Goal: Information Seeking & Learning: Learn about a topic

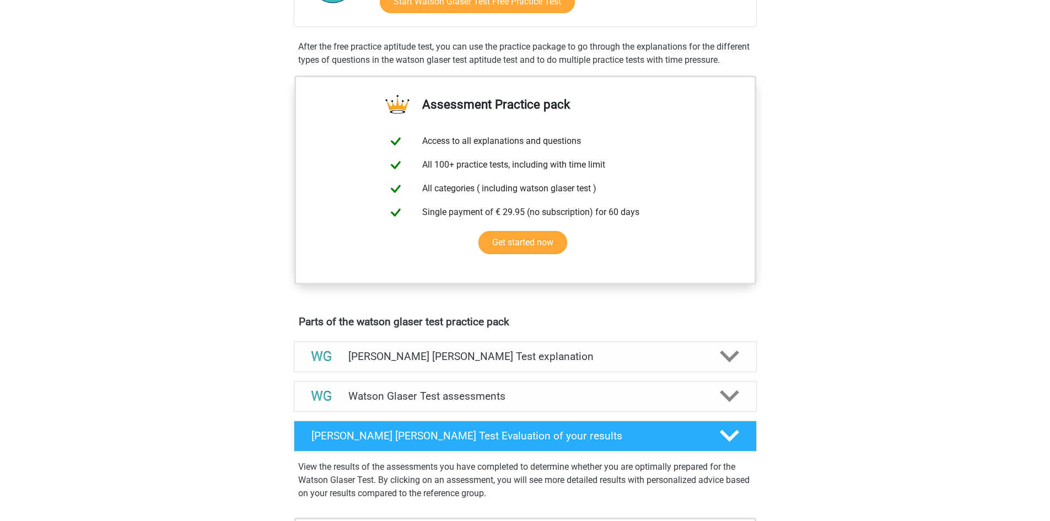
scroll to position [496, 0]
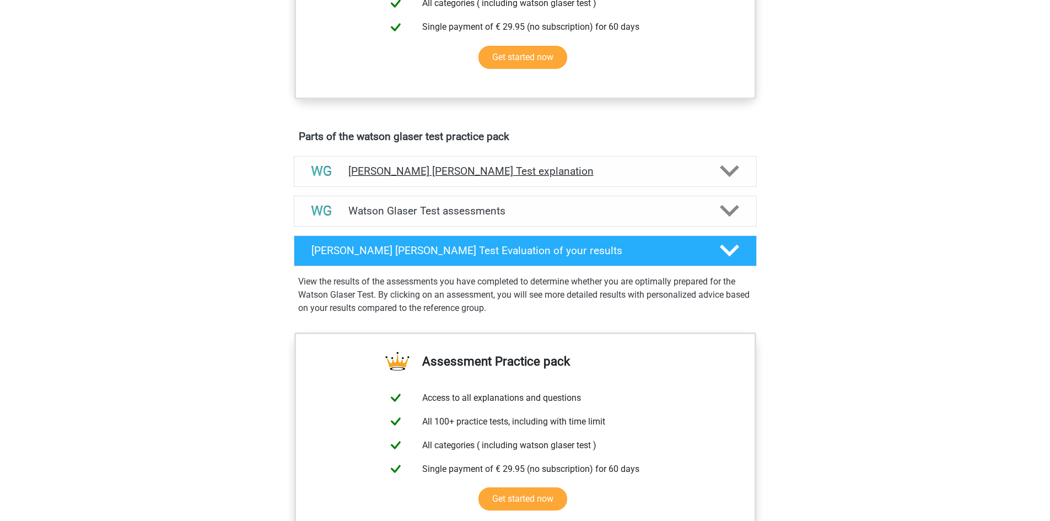
click at [723, 187] on div "[PERSON_NAME] [PERSON_NAME] Test explanation" at bounding box center [525, 171] width 463 height 31
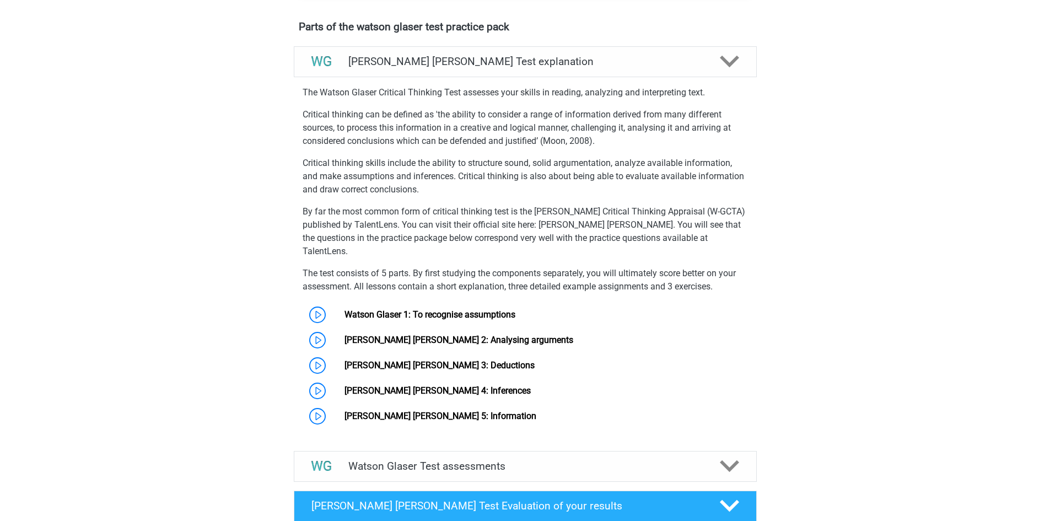
scroll to position [607, 0]
drag, startPoint x: 418, startPoint y: 307, endPoint x: 1021, endPoint y: 299, distance: 603.3
click at [1021, 299] on div "Register Nederlands English" at bounding box center [525, 253] width 1050 height 1720
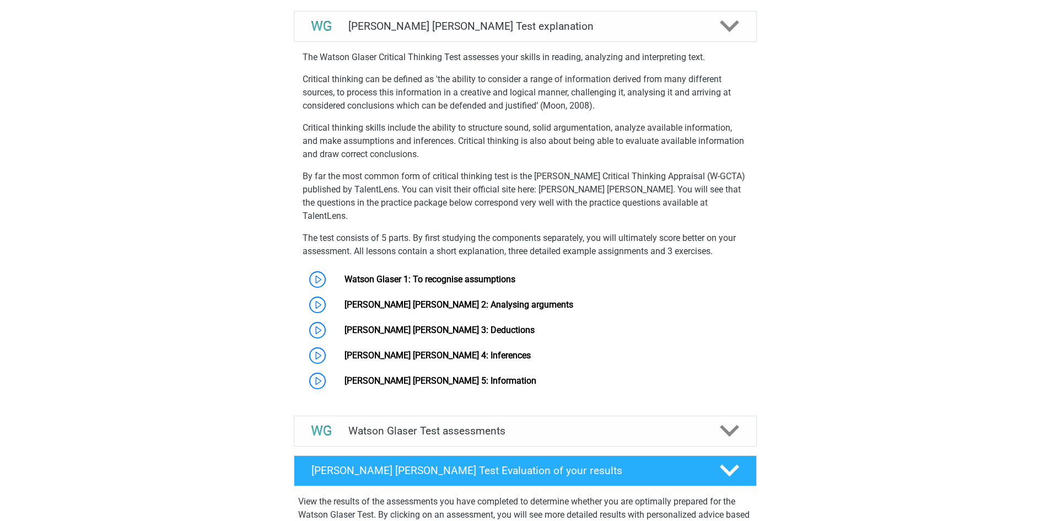
scroll to position [717, 0]
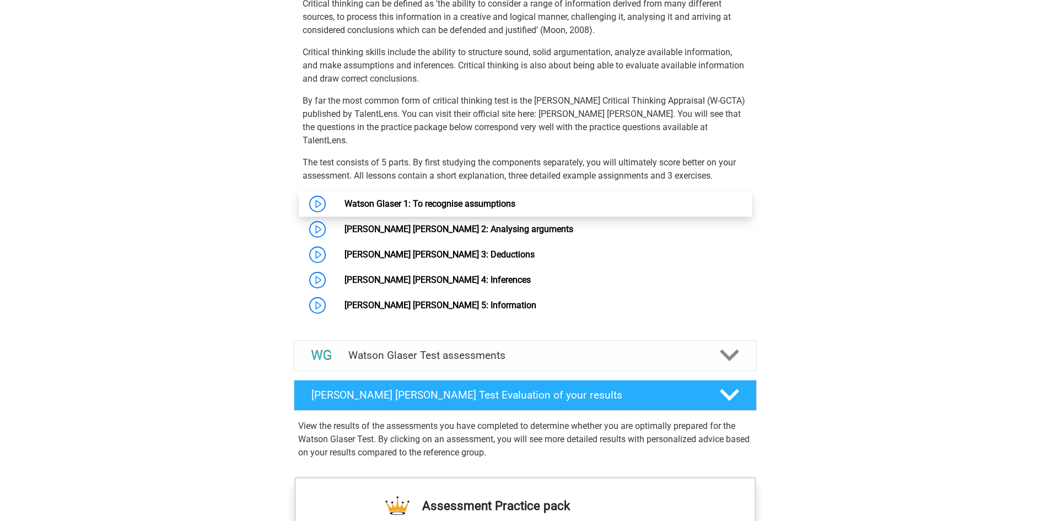
click at [516, 209] on link "Watson Glaser 1: To recognise assumptions" at bounding box center [430, 204] width 171 height 10
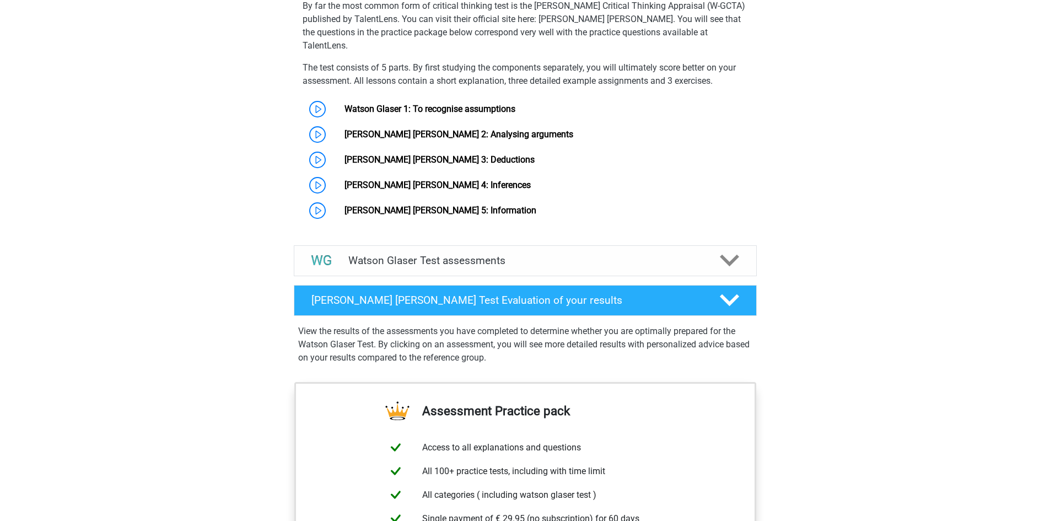
scroll to position [827, 0]
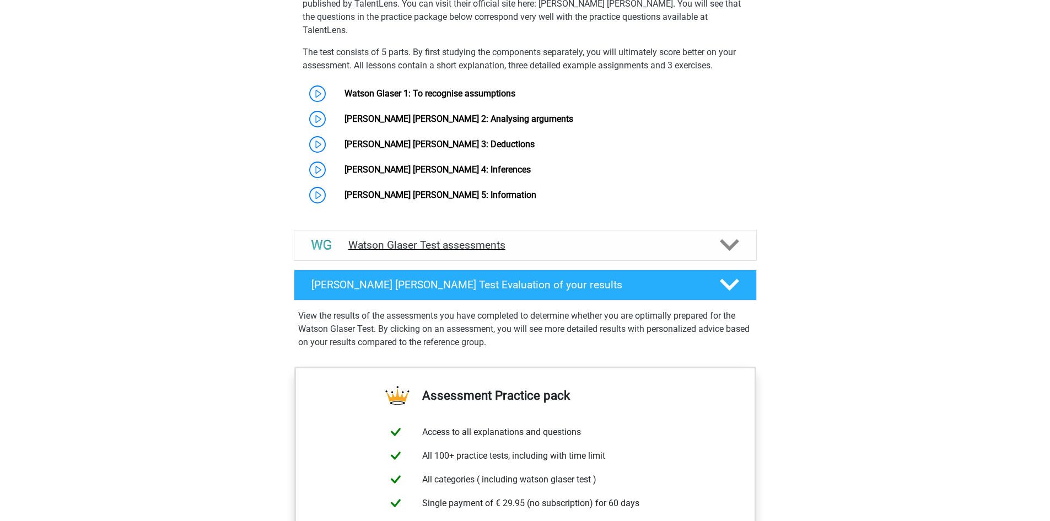
click at [735, 233] on div "Watson Glaser Test assessments" at bounding box center [525, 245] width 463 height 31
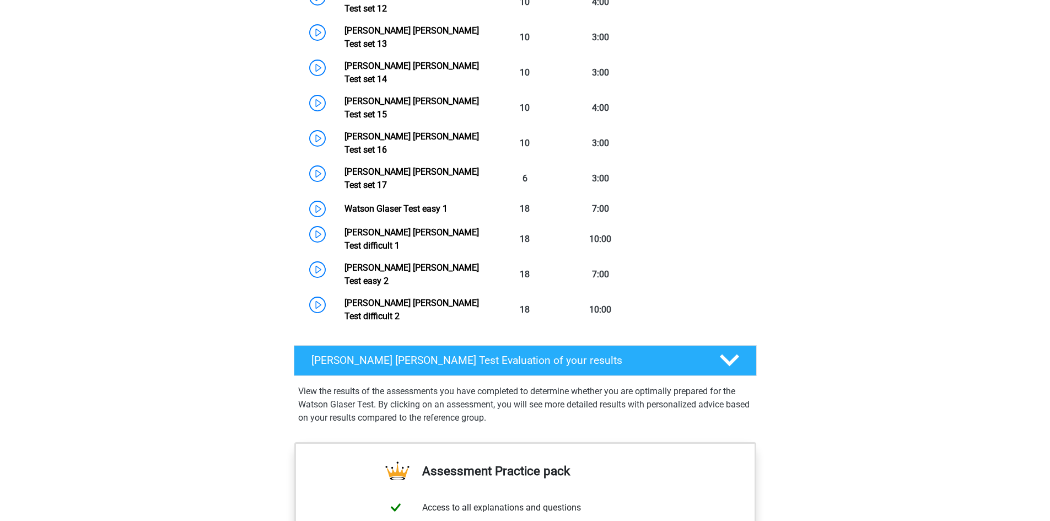
scroll to position [1599, 0]
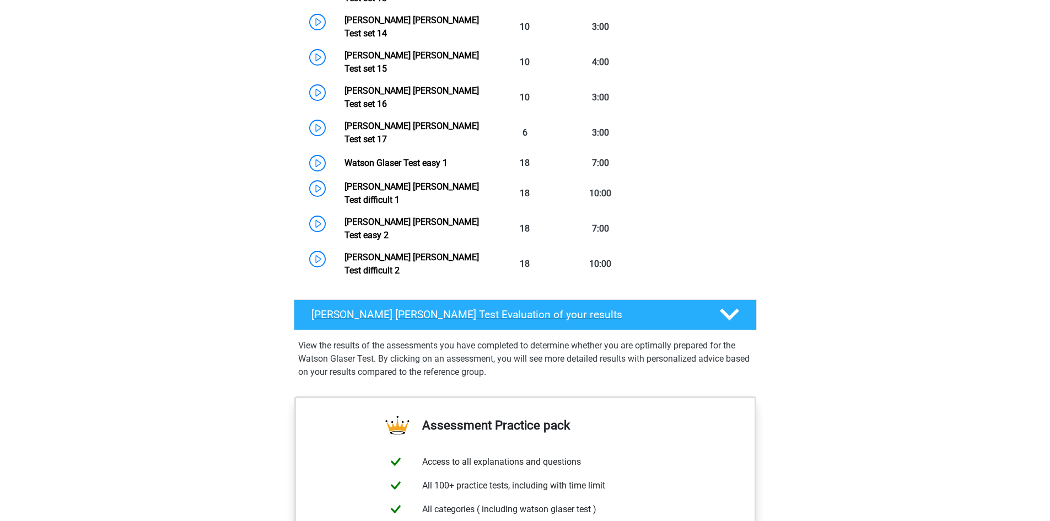
click at [730, 309] on polygon at bounding box center [729, 315] width 19 height 12
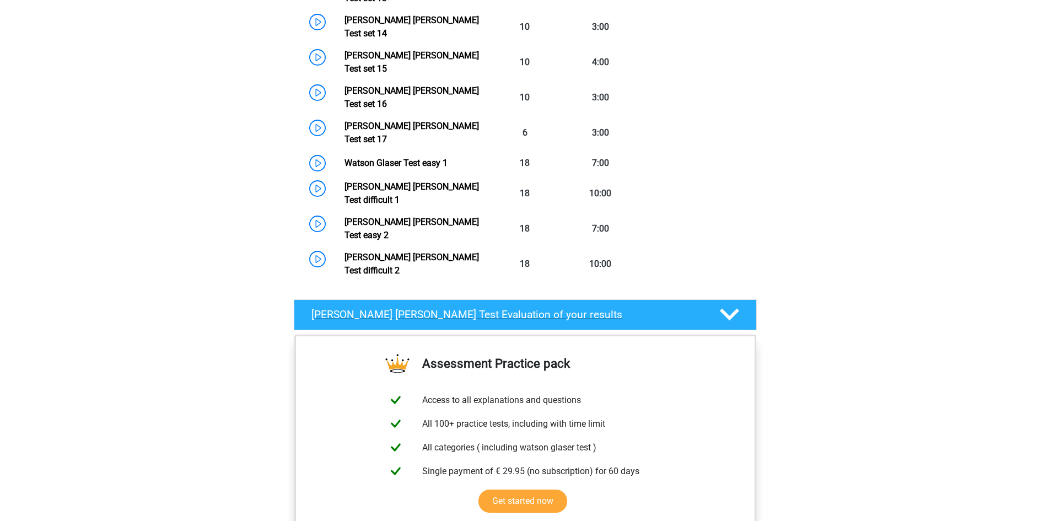
click at [727, 305] on icon at bounding box center [729, 314] width 19 height 19
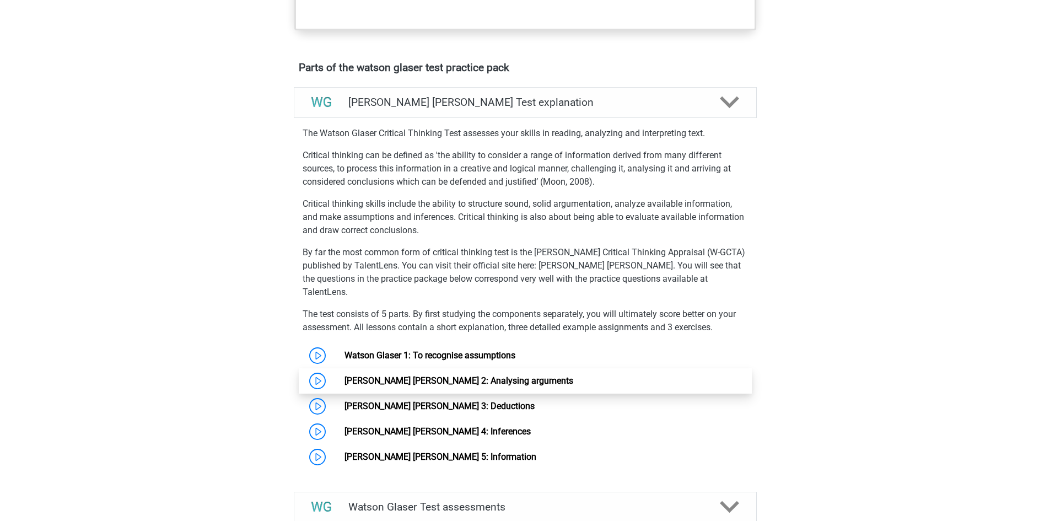
scroll to position [607, 0]
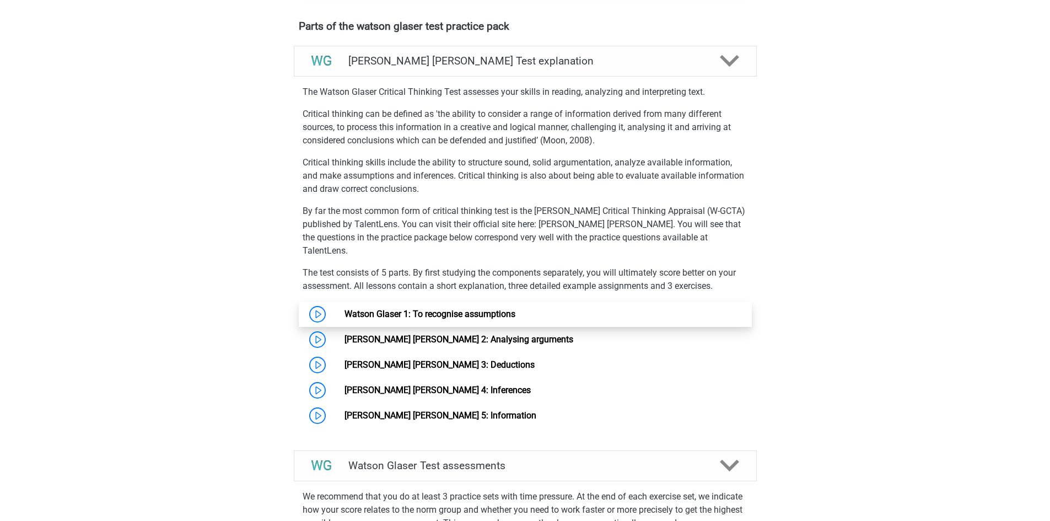
click at [355, 317] on link "Watson Glaser 1: To recognise assumptions" at bounding box center [430, 314] width 171 height 10
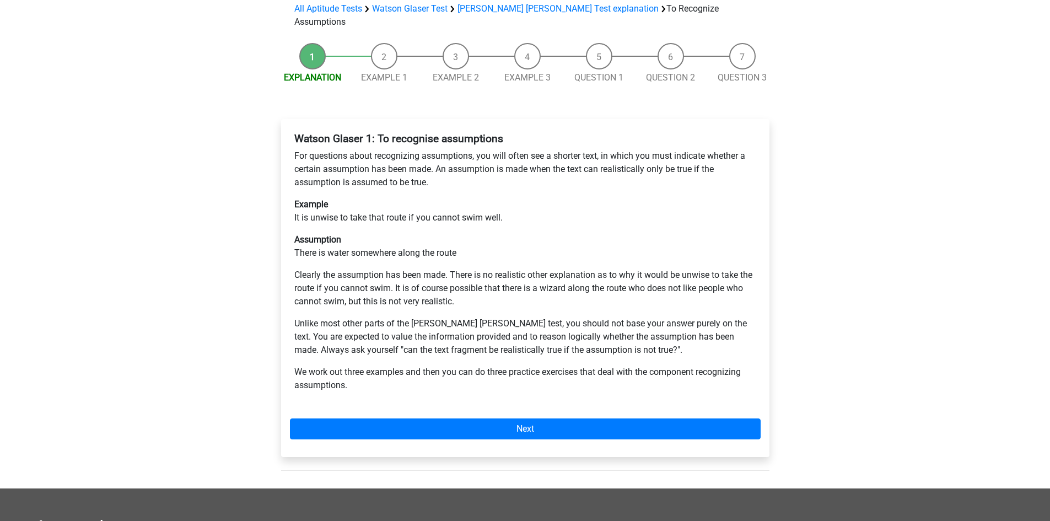
scroll to position [55, 0]
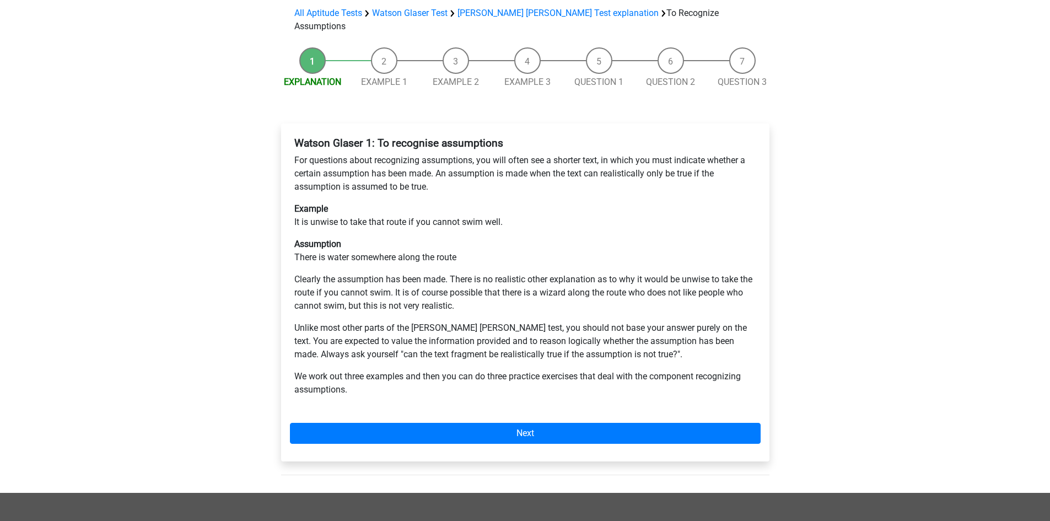
scroll to position [110, 0]
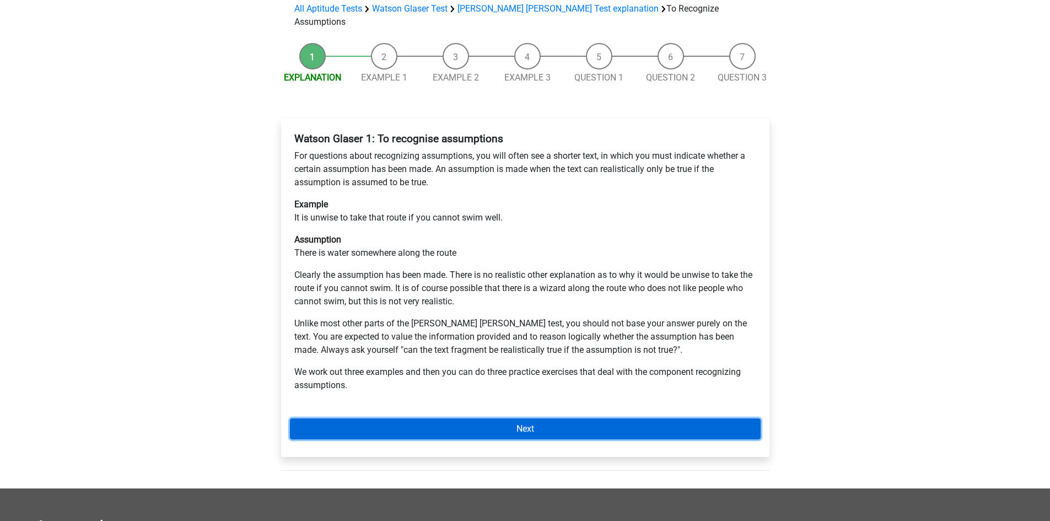
click at [517, 419] on link "Next" at bounding box center [525, 429] width 471 height 21
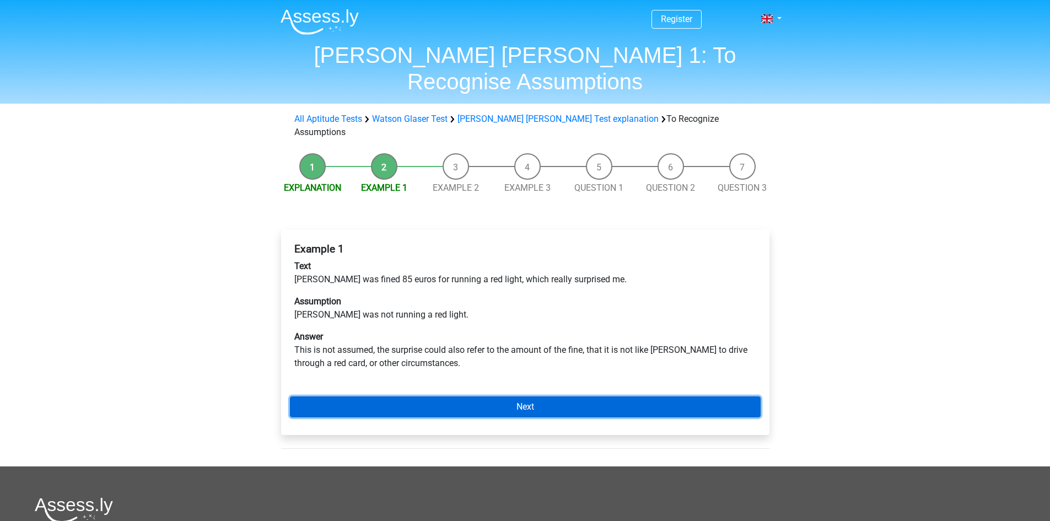
click at [559, 396] on link "Next" at bounding box center [525, 406] width 471 height 21
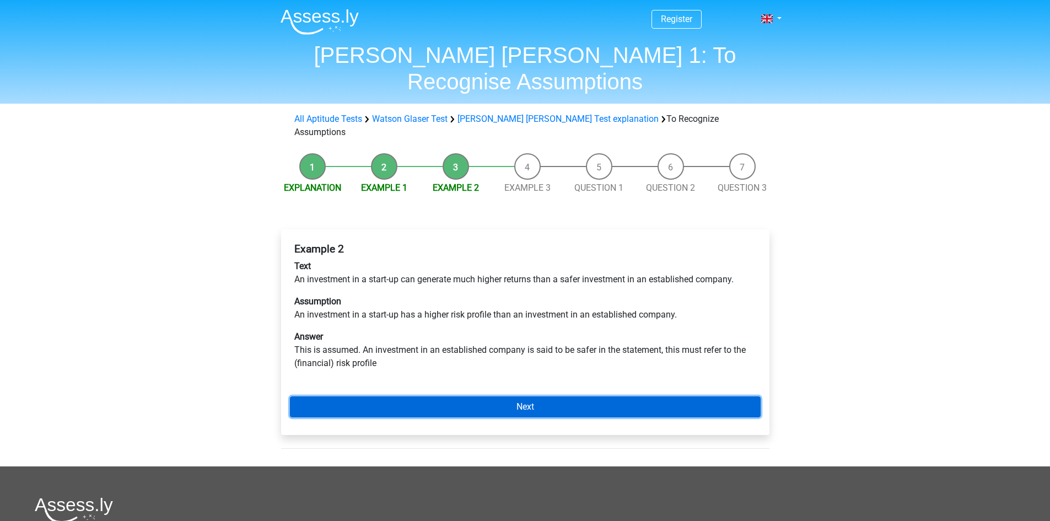
click at [519, 396] on link "Next" at bounding box center [525, 406] width 471 height 21
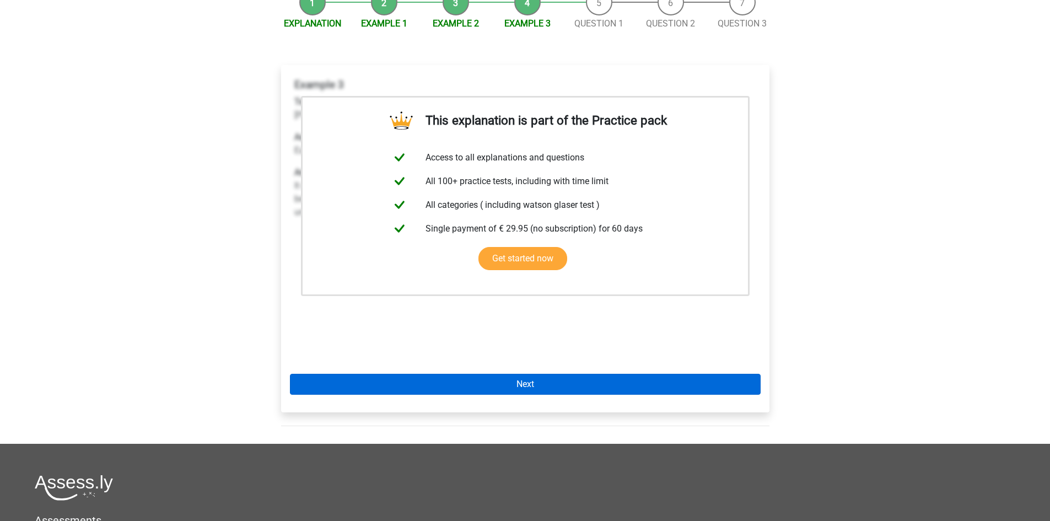
scroll to position [165, 0]
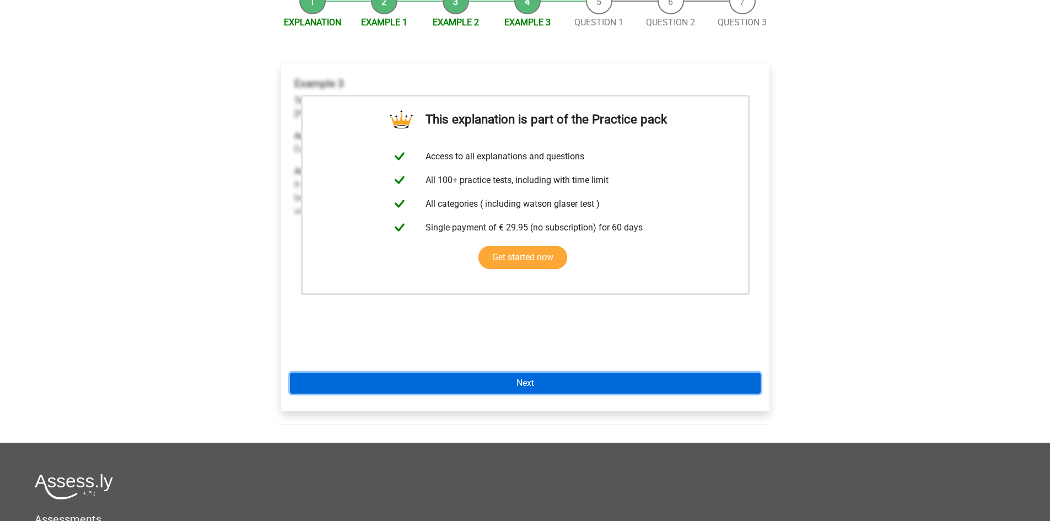
click at [554, 373] on link "Next" at bounding box center [525, 383] width 471 height 21
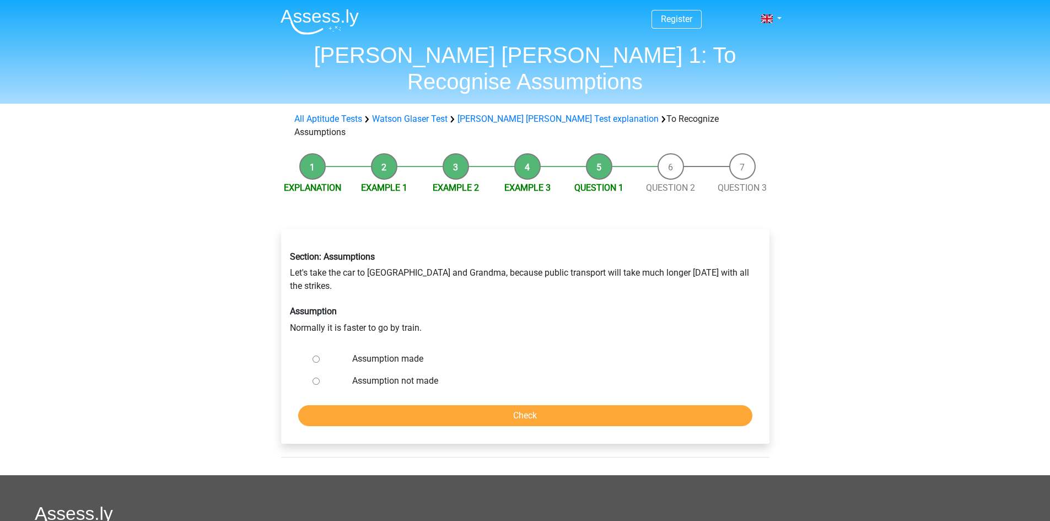
click at [315, 356] on input "Assumption made" at bounding box center [316, 359] width 7 height 7
radio input "true"
click at [548, 405] on input "Check" at bounding box center [525, 415] width 454 height 21
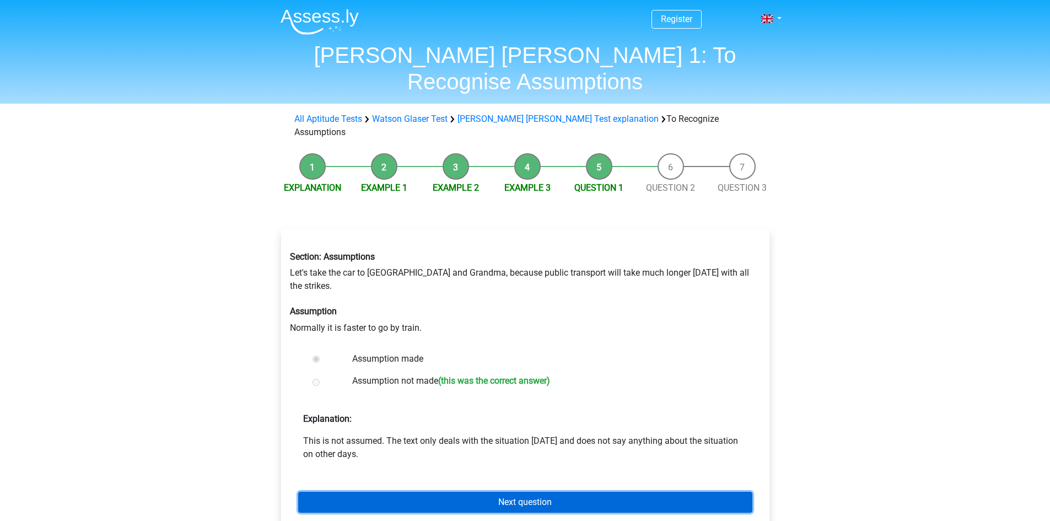
click at [485, 492] on link "Next question" at bounding box center [525, 502] width 454 height 21
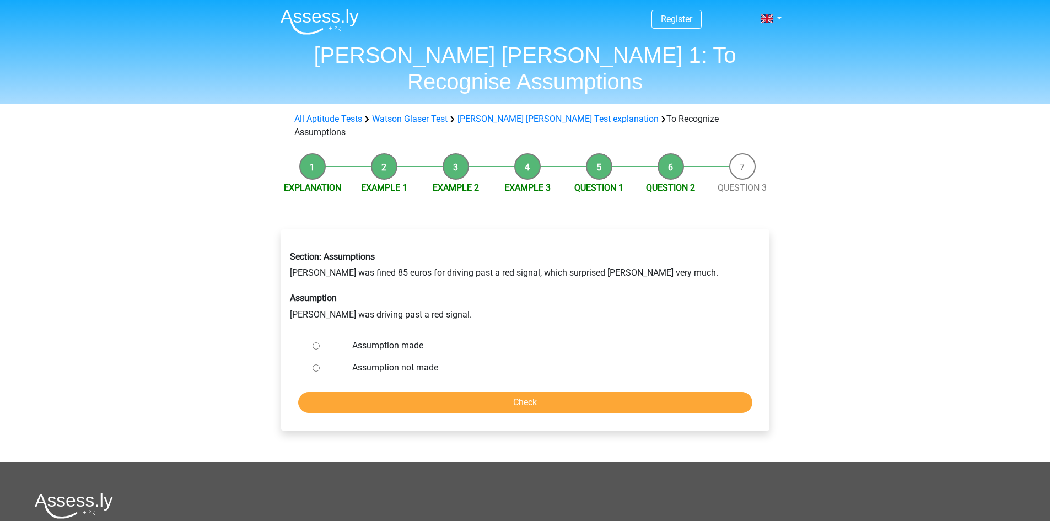
click at [314, 365] on input "Assumption not made" at bounding box center [316, 368] width 7 height 7
radio input "true"
click at [454, 392] on input "Check" at bounding box center [525, 402] width 454 height 21
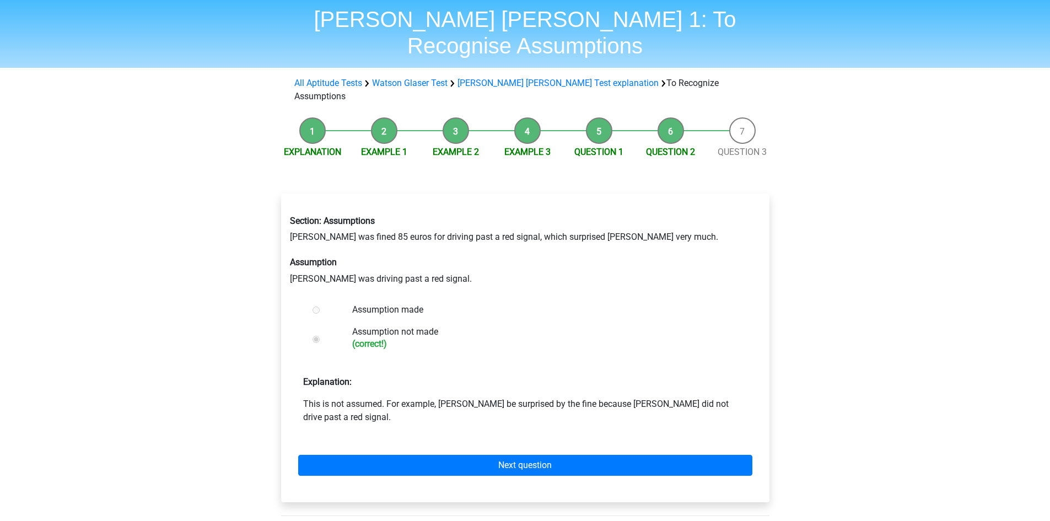
scroll to position [55, 0]
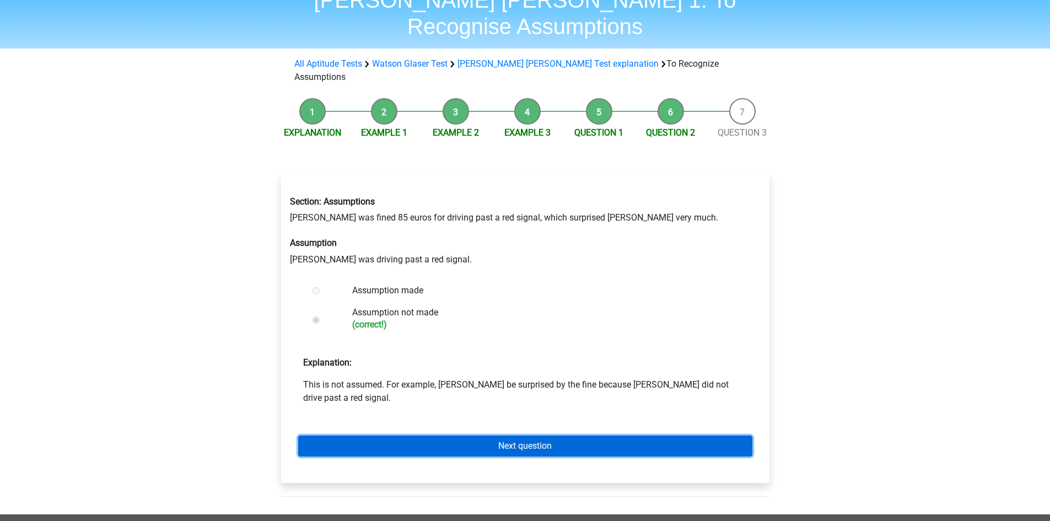
click at [532, 436] on link "Next question" at bounding box center [525, 446] width 454 height 21
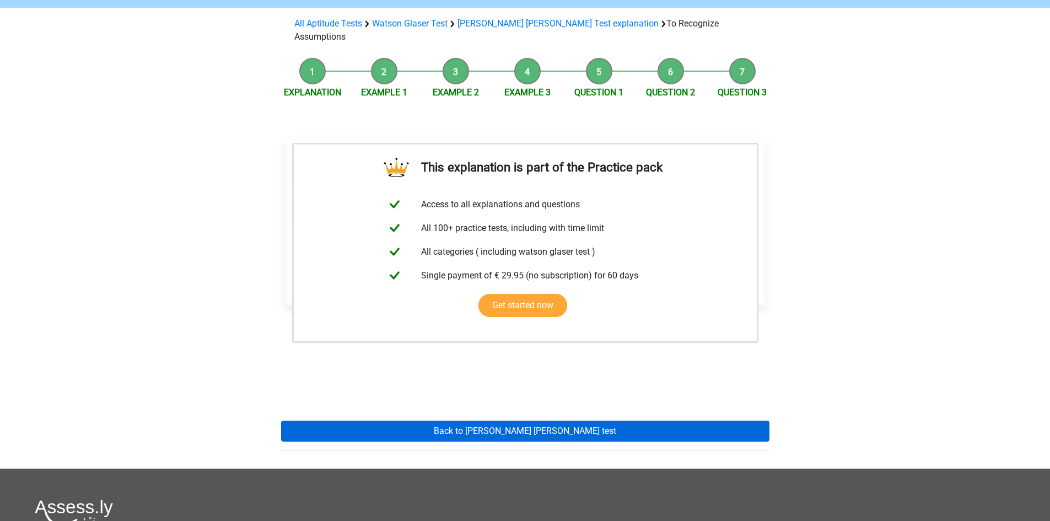
scroll to position [110, 0]
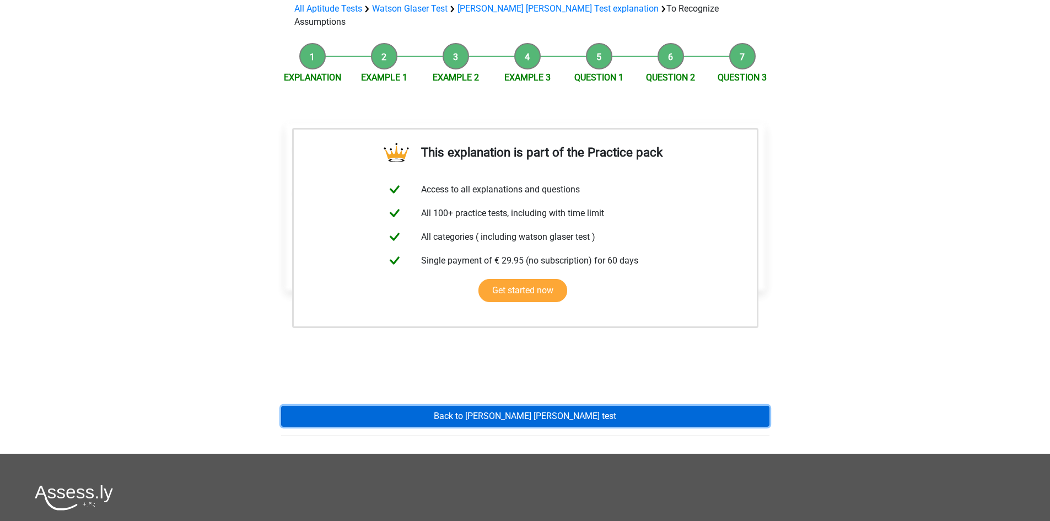
click at [543, 406] on link "Back to [PERSON_NAME] [PERSON_NAME] test" at bounding box center [525, 416] width 489 height 21
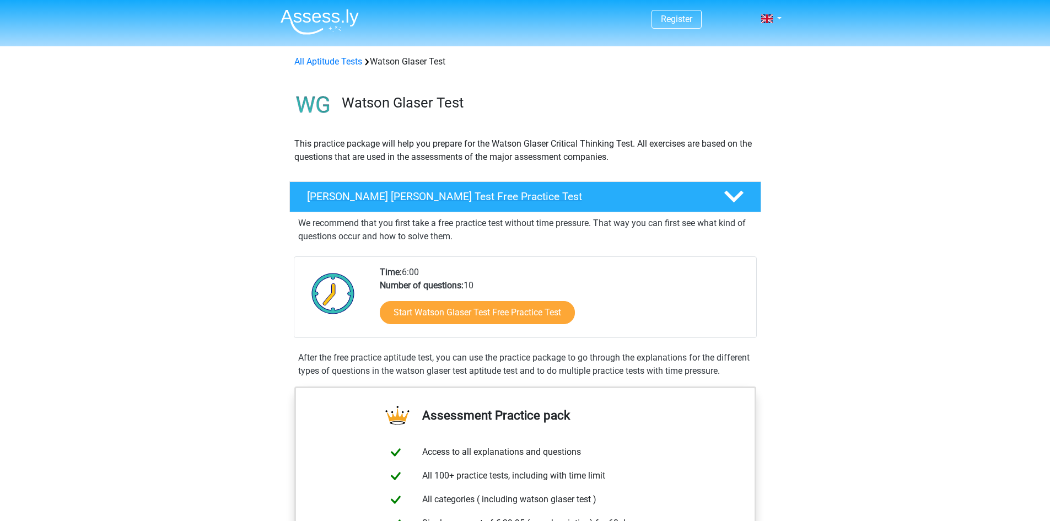
click at [650, 193] on h4 "Watson Glaser Test Free Practice Test" at bounding box center [506, 196] width 399 height 13
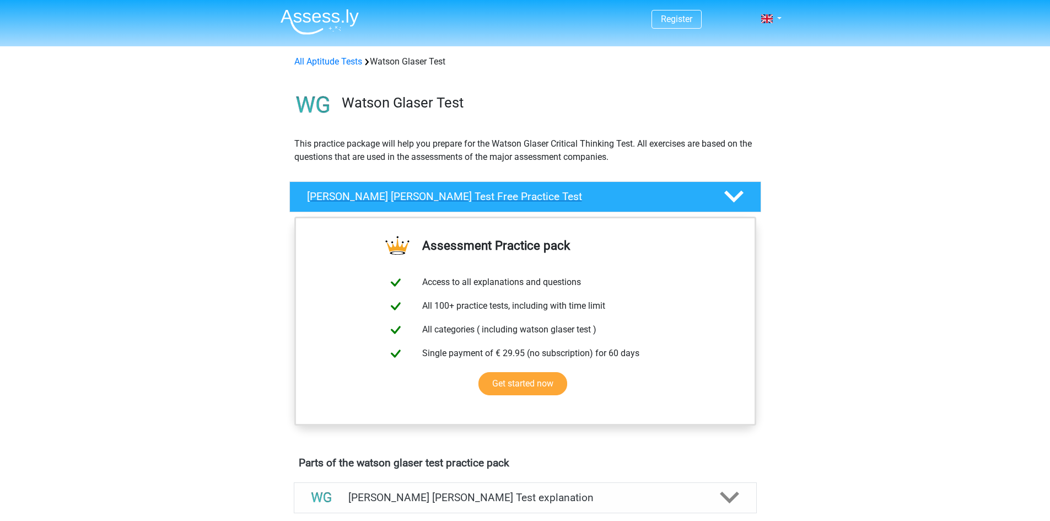
click at [648, 194] on h4 "Watson Glaser Test Free Practice Test" at bounding box center [506, 196] width 399 height 13
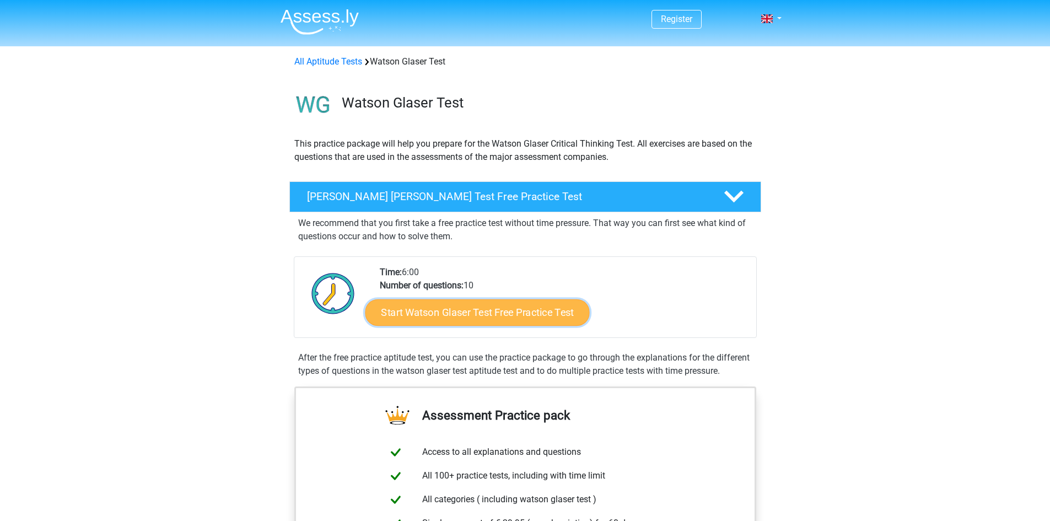
click at [539, 318] on link "Start Watson Glaser Test Free Practice Test" at bounding box center [477, 312] width 224 height 26
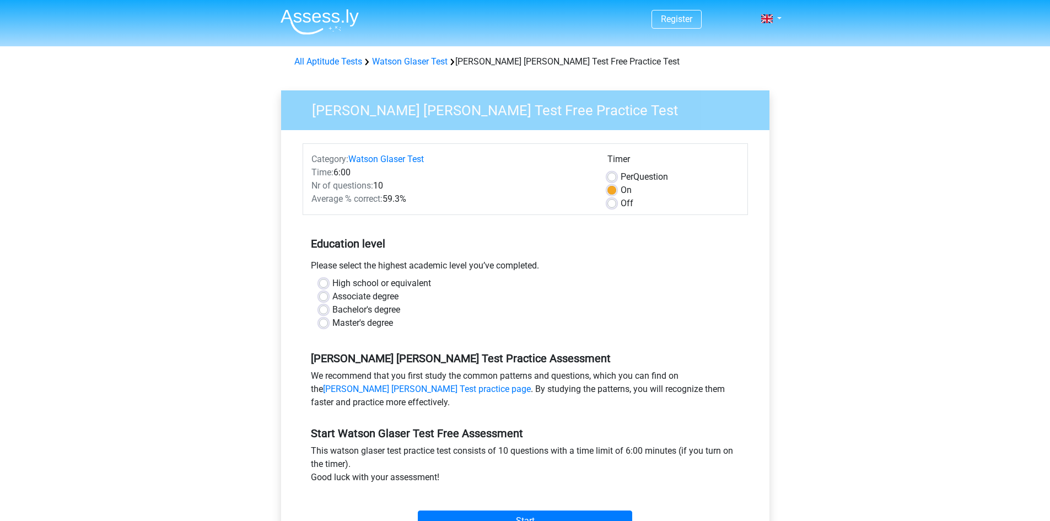
click at [333, 323] on label "Master's degree" at bounding box center [363, 323] width 61 height 13
click at [328, 323] on input "Master's degree" at bounding box center [323, 322] width 9 height 11
radio input "true"
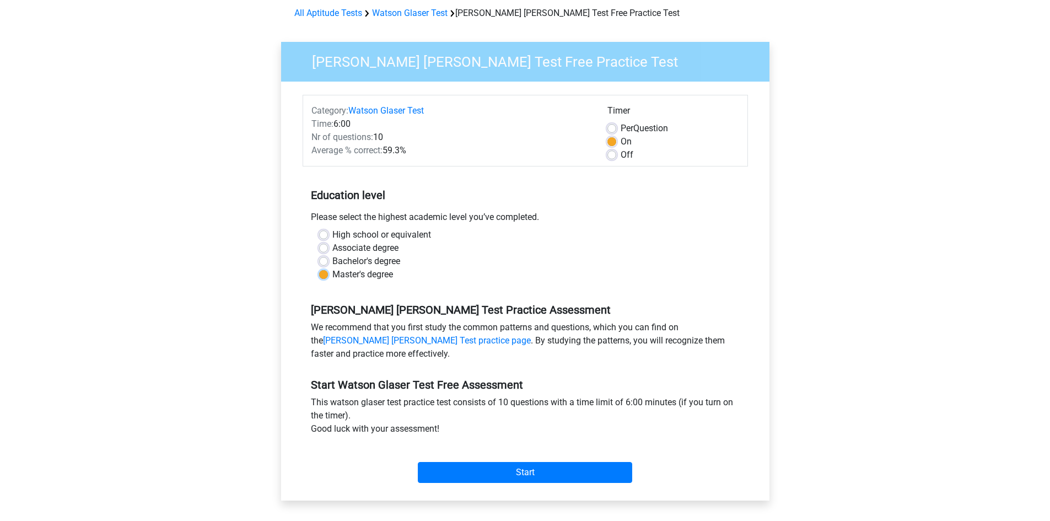
scroll to position [110, 0]
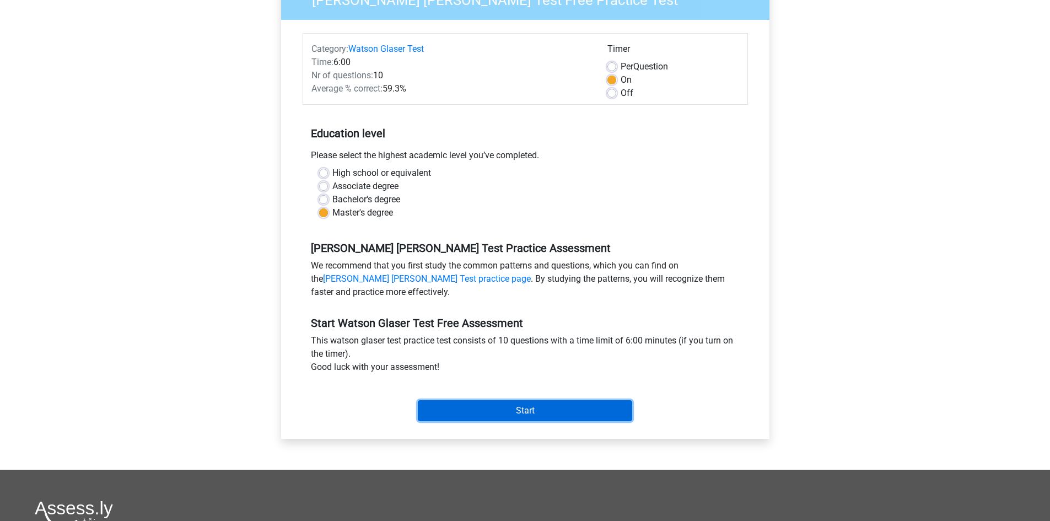
click at [540, 411] on input "Start" at bounding box center [525, 410] width 215 height 21
click at [522, 416] on input "Start" at bounding box center [525, 410] width 215 height 21
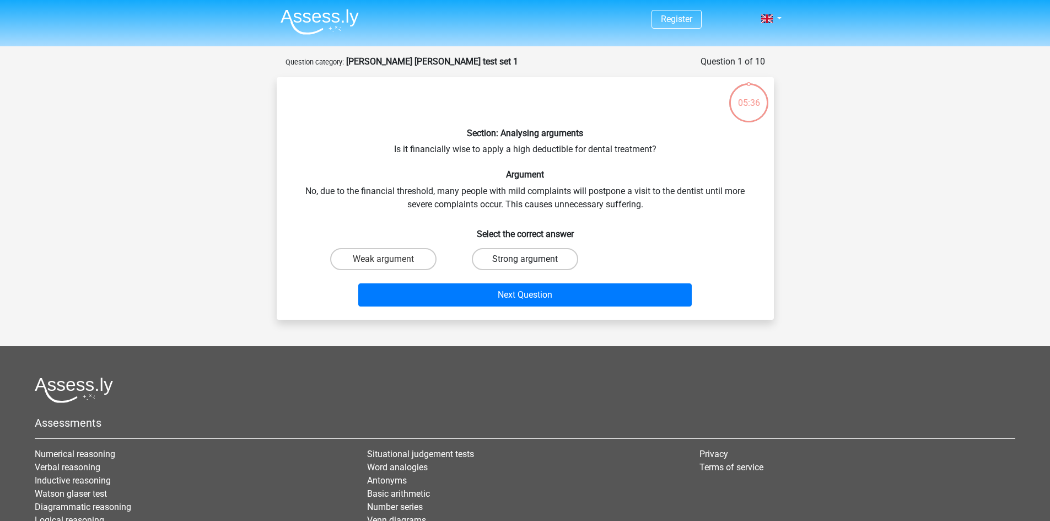
click at [503, 254] on label "Strong argument" at bounding box center [525, 259] width 106 height 22
click at [525, 259] on input "Strong argument" at bounding box center [528, 262] width 7 height 7
radio input "true"
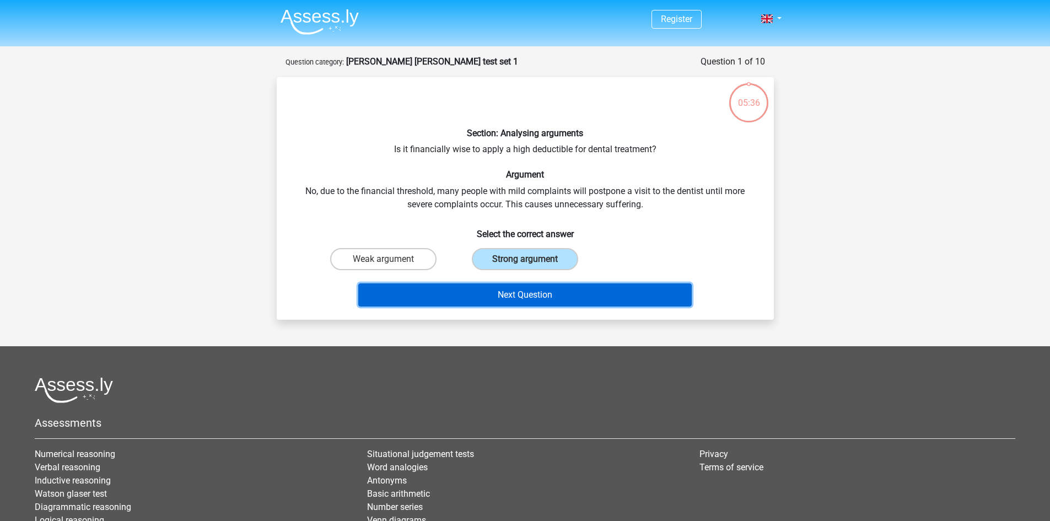
click at [546, 288] on button "Next Question" at bounding box center [525, 294] width 334 height 23
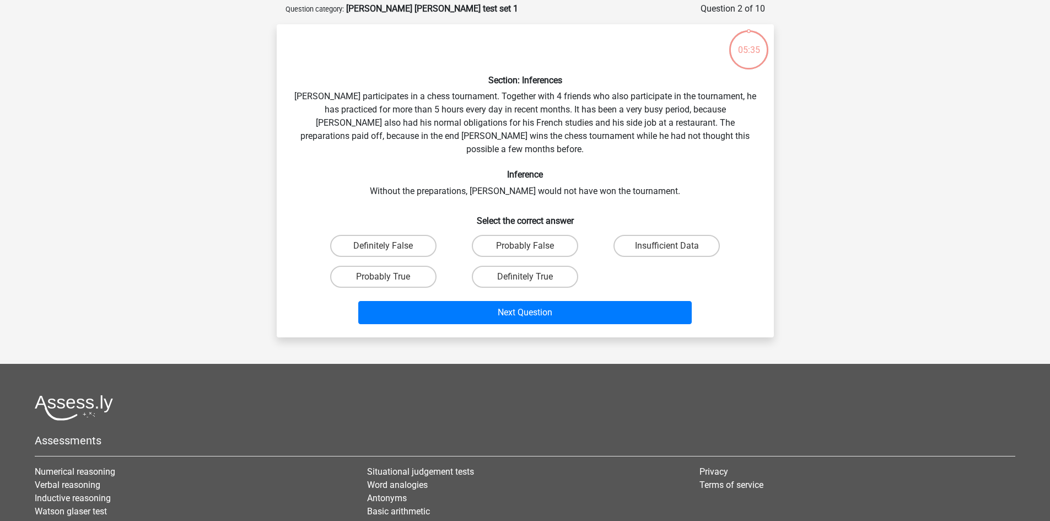
scroll to position [55, 0]
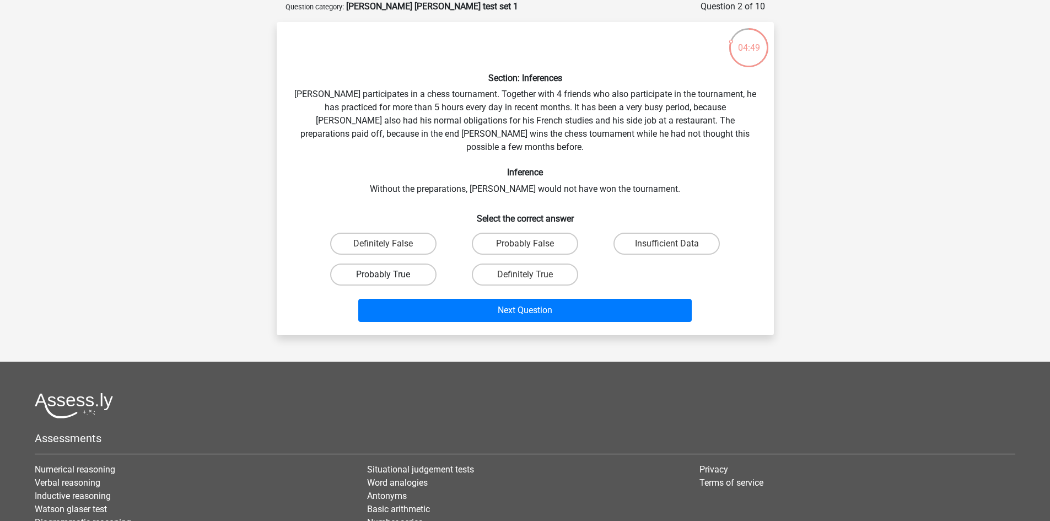
click at [411, 264] on label "Probably True" at bounding box center [383, 275] width 106 height 22
click at [390, 275] on input "Probably True" at bounding box center [386, 278] width 7 height 7
radio input "true"
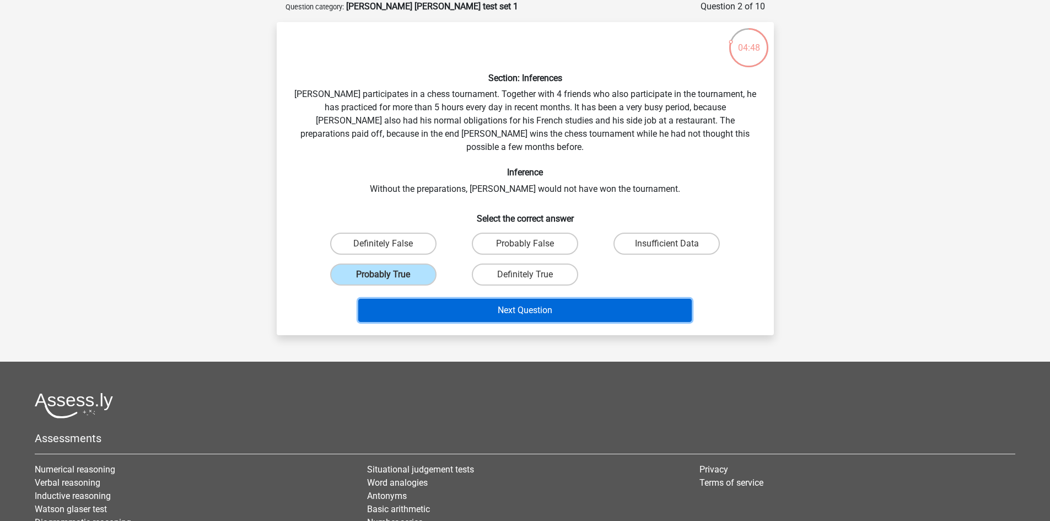
click at [538, 299] on button "Next Question" at bounding box center [525, 310] width 334 height 23
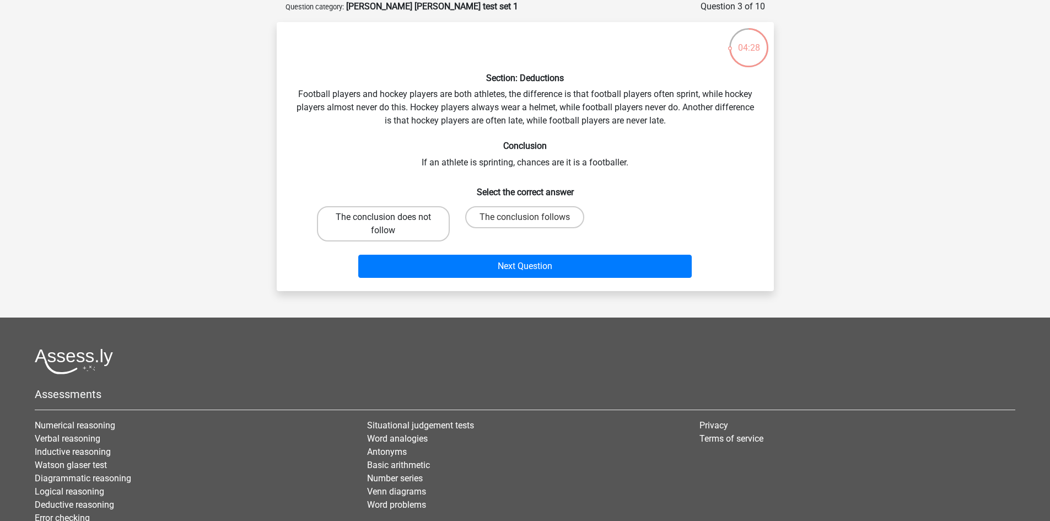
click at [414, 226] on label "The conclusion does not follow" at bounding box center [383, 223] width 133 height 35
click at [390, 224] on input "The conclusion does not follow" at bounding box center [386, 220] width 7 height 7
radio input "true"
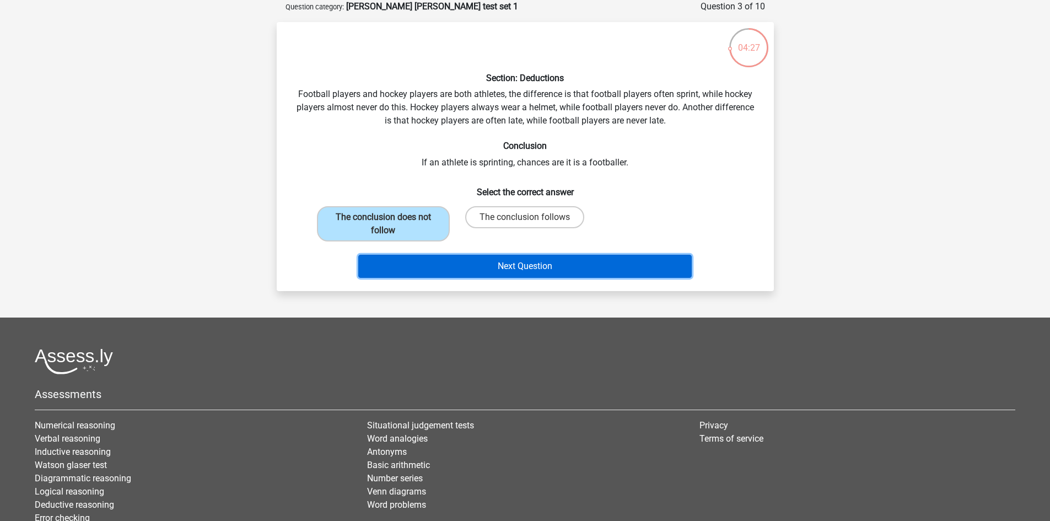
click at [537, 265] on button "Next Question" at bounding box center [525, 266] width 334 height 23
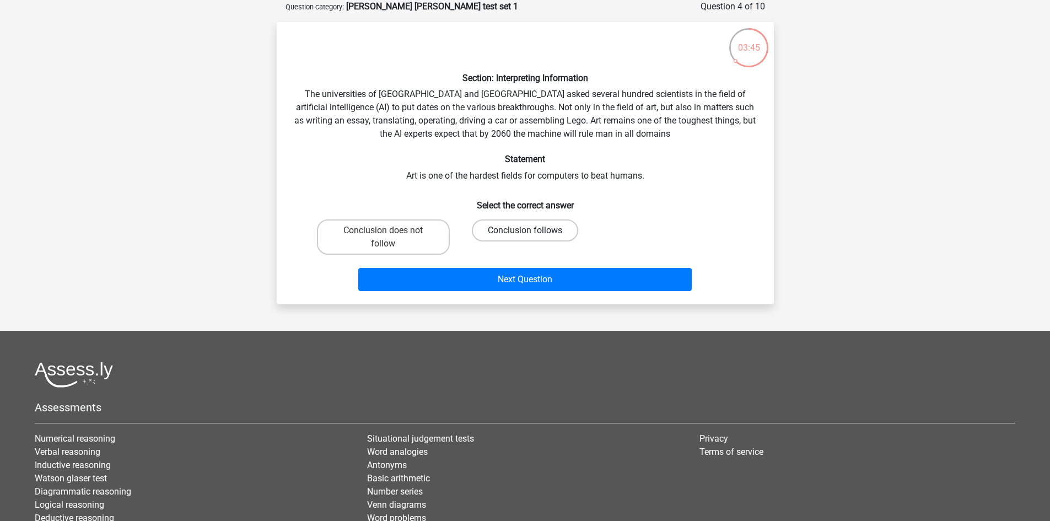
click at [496, 228] on label "Conclusion follows" at bounding box center [525, 230] width 106 height 22
click at [525, 231] on input "Conclusion follows" at bounding box center [528, 234] width 7 height 7
radio input "true"
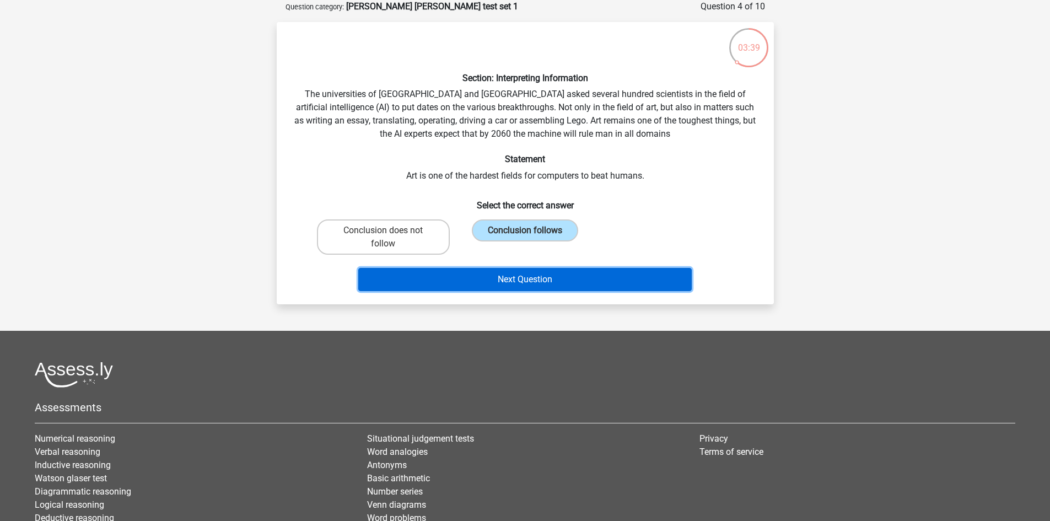
click at [551, 278] on button "Next Question" at bounding box center [525, 279] width 334 height 23
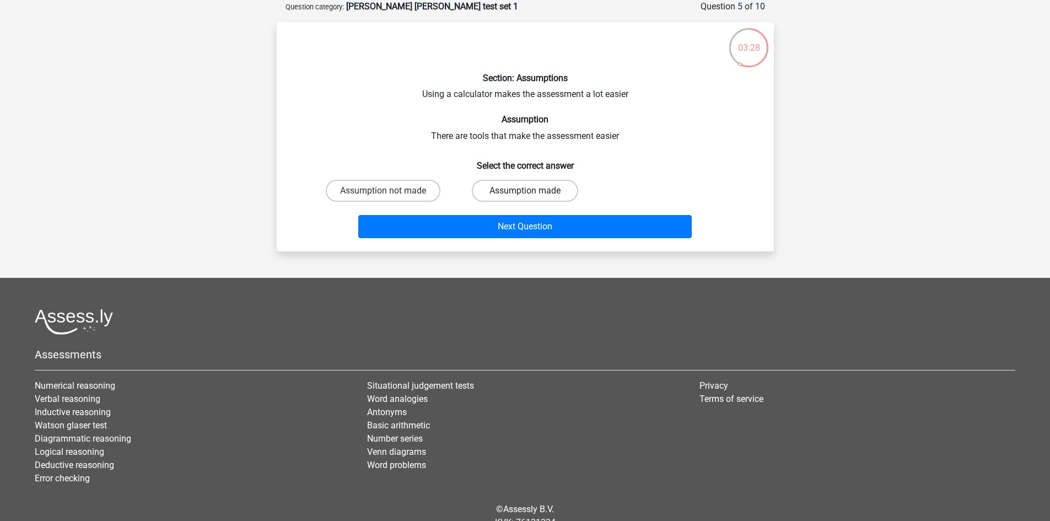
click at [497, 189] on label "Assumption made" at bounding box center [525, 191] width 106 height 22
click at [525, 191] on input "Assumption made" at bounding box center [528, 194] width 7 height 7
radio input "true"
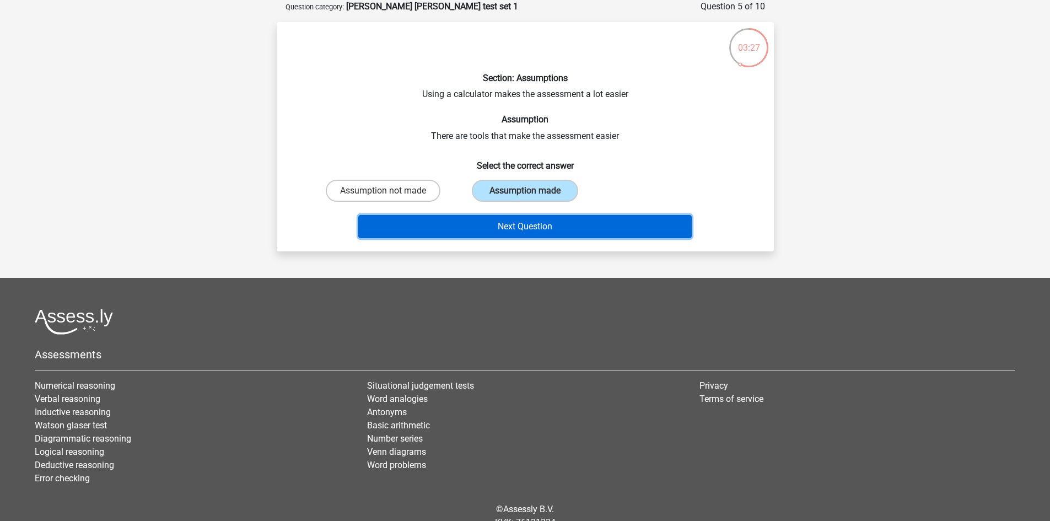
click at [596, 224] on button "Next Question" at bounding box center [525, 226] width 334 height 23
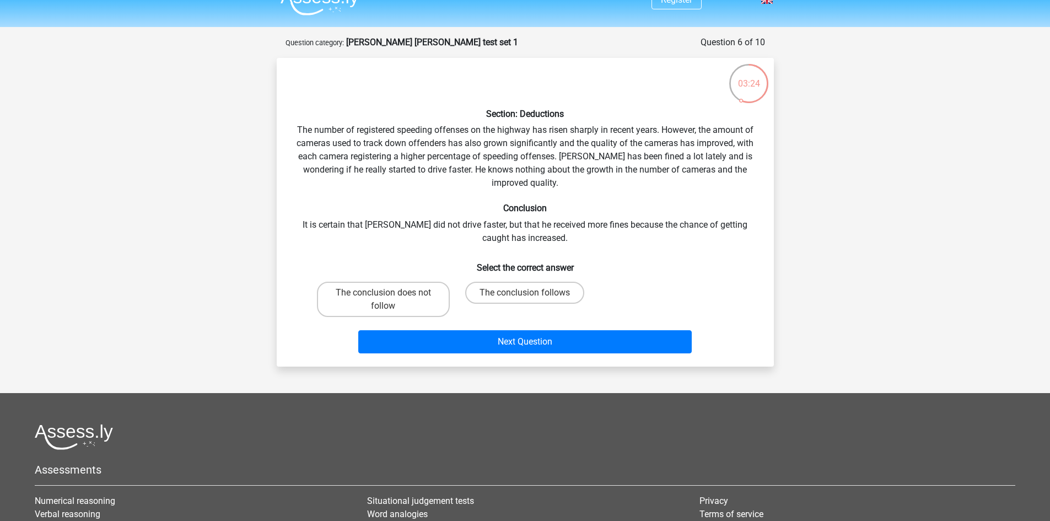
scroll to position [0, 0]
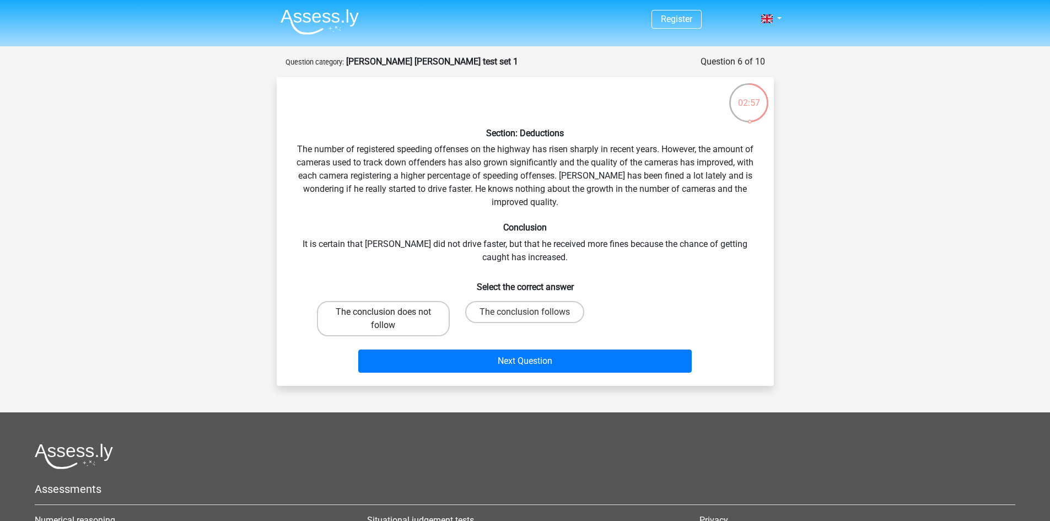
click at [418, 314] on label "The conclusion does not follow" at bounding box center [383, 318] width 133 height 35
click at [390, 314] on input "The conclusion does not follow" at bounding box center [386, 315] width 7 height 7
radio input "true"
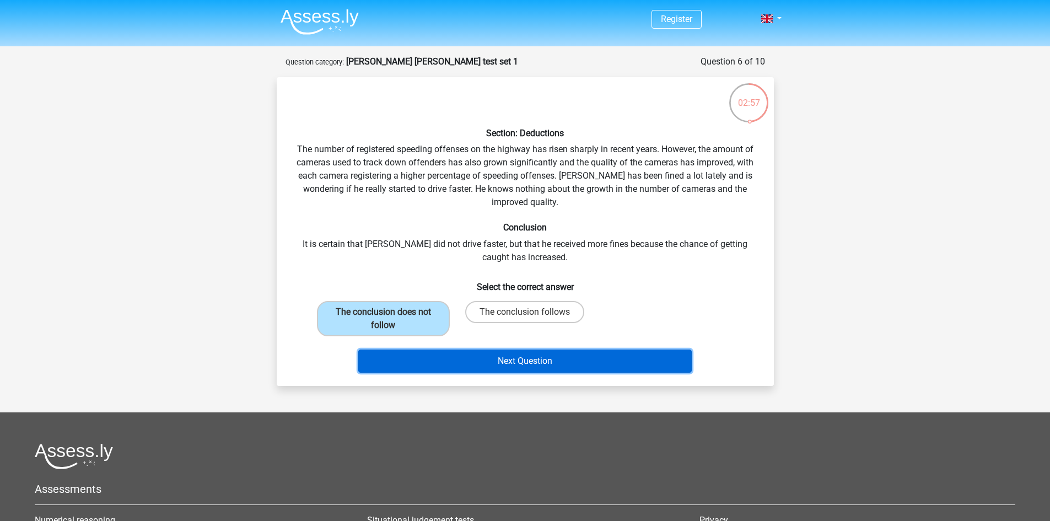
click at [553, 358] on button "Next Question" at bounding box center [525, 361] width 334 height 23
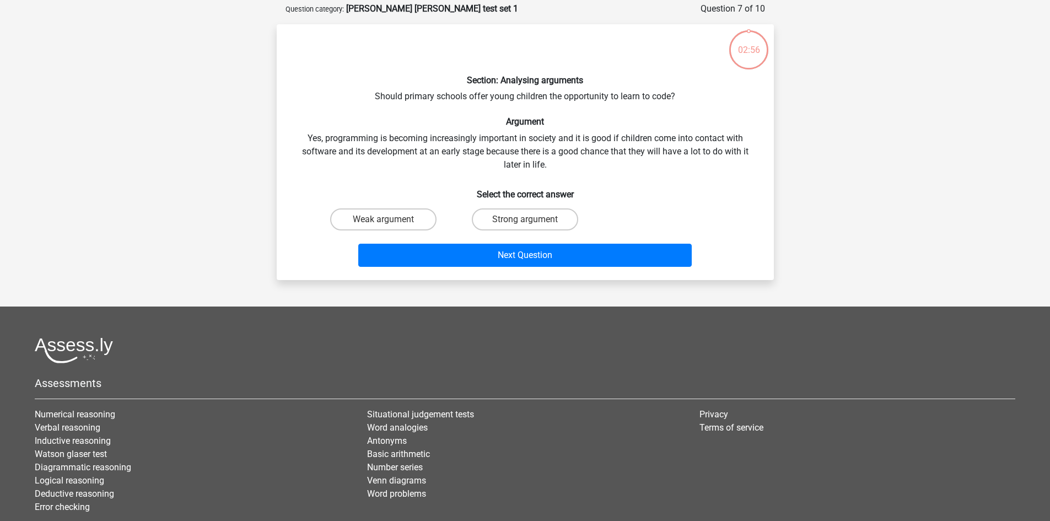
scroll to position [55, 0]
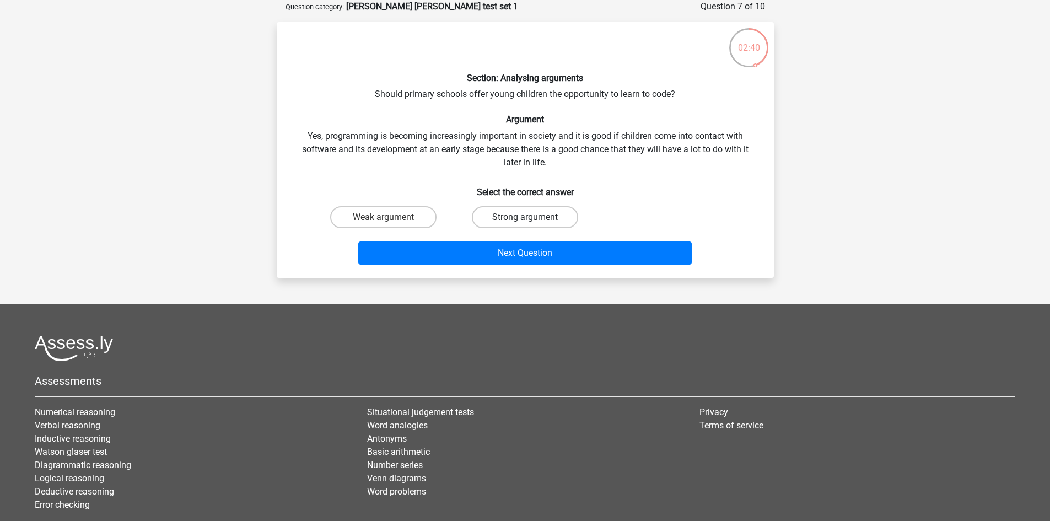
click at [515, 217] on label "Strong argument" at bounding box center [525, 217] width 106 height 22
click at [525, 217] on input "Strong argument" at bounding box center [528, 220] width 7 height 7
radio input "true"
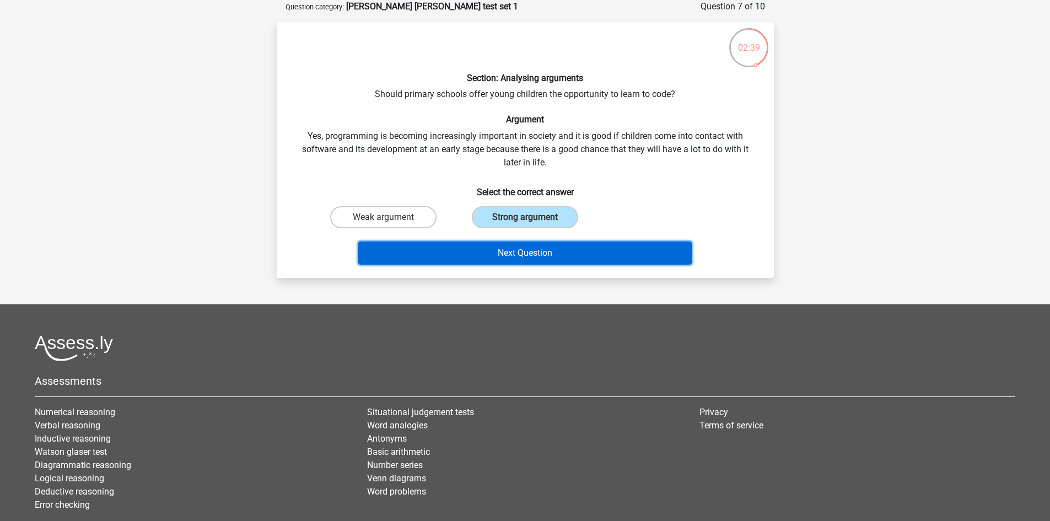
click at [543, 259] on button "Next Question" at bounding box center [525, 253] width 334 height 23
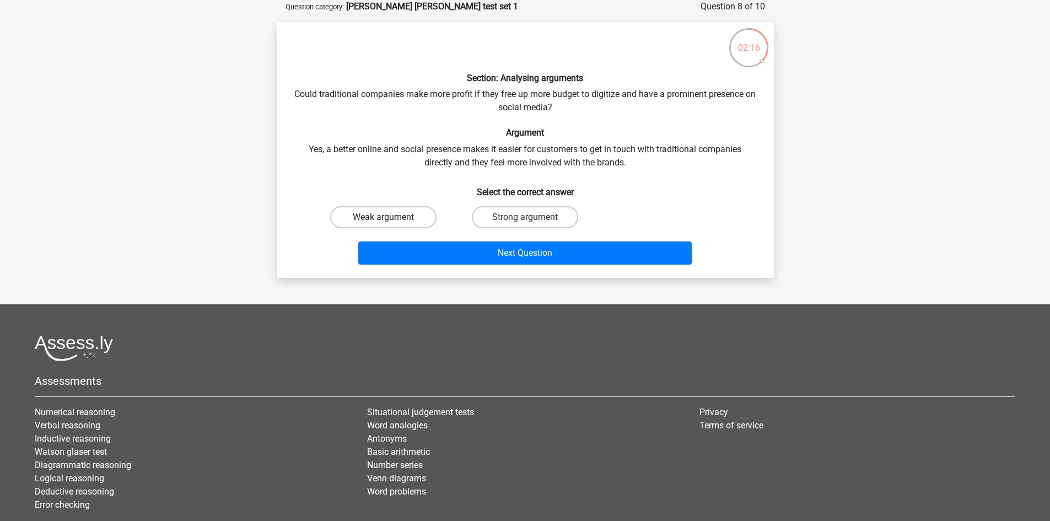
click at [414, 219] on label "Weak argument" at bounding box center [383, 217] width 106 height 22
click at [390, 219] on input "Weak argument" at bounding box center [386, 220] width 7 height 7
radio input "true"
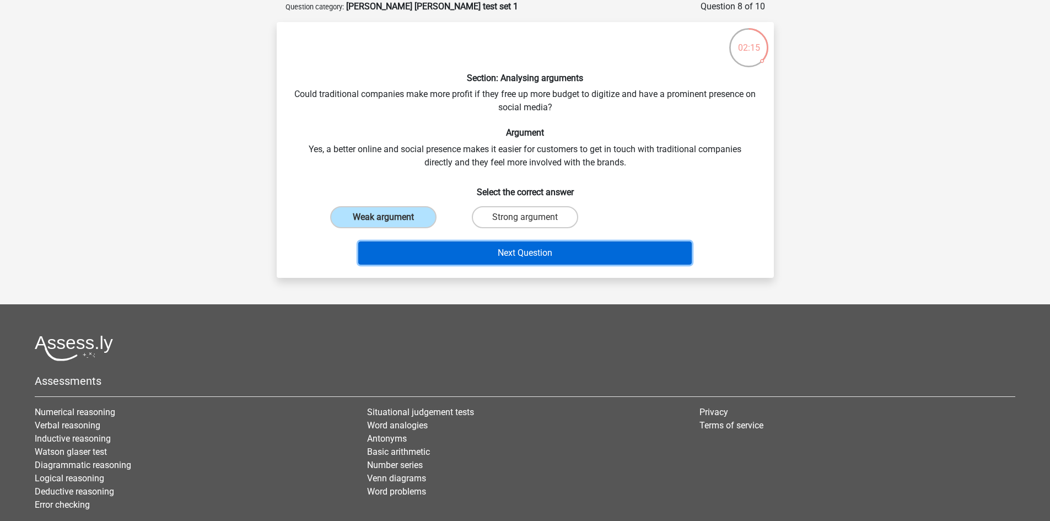
click at [537, 249] on button "Next Question" at bounding box center [525, 253] width 334 height 23
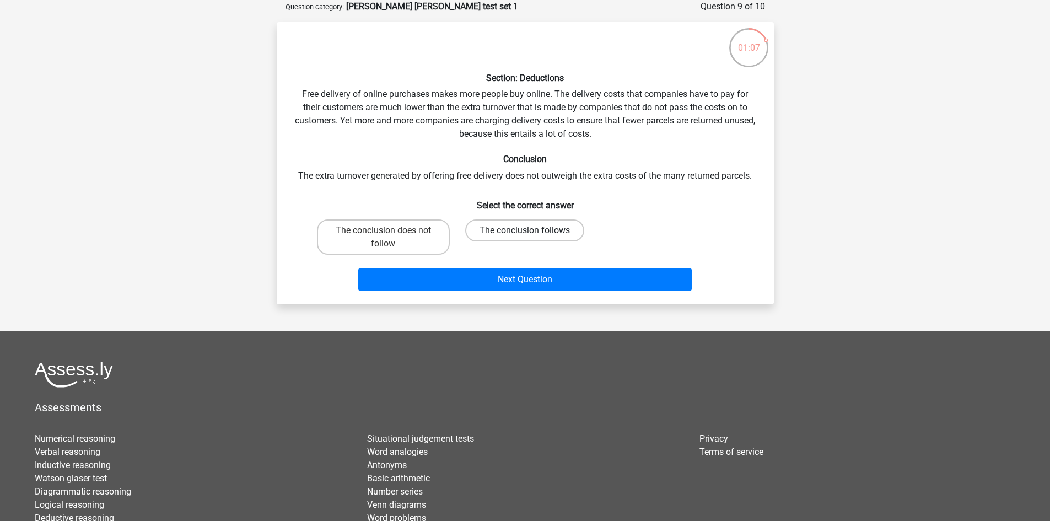
click at [532, 227] on label "The conclusion follows" at bounding box center [524, 230] width 119 height 22
click at [532, 231] on input "The conclusion follows" at bounding box center [528, 234] width 7 height 7
radio input "true"
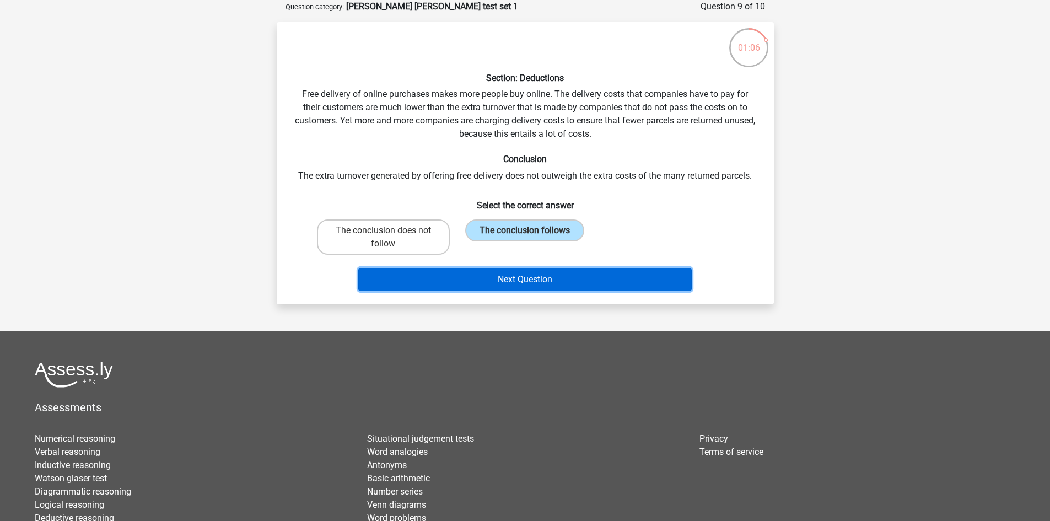
click at [551, 286] on button "Next Question" at bounding box center [525, 279] width 334 height 23
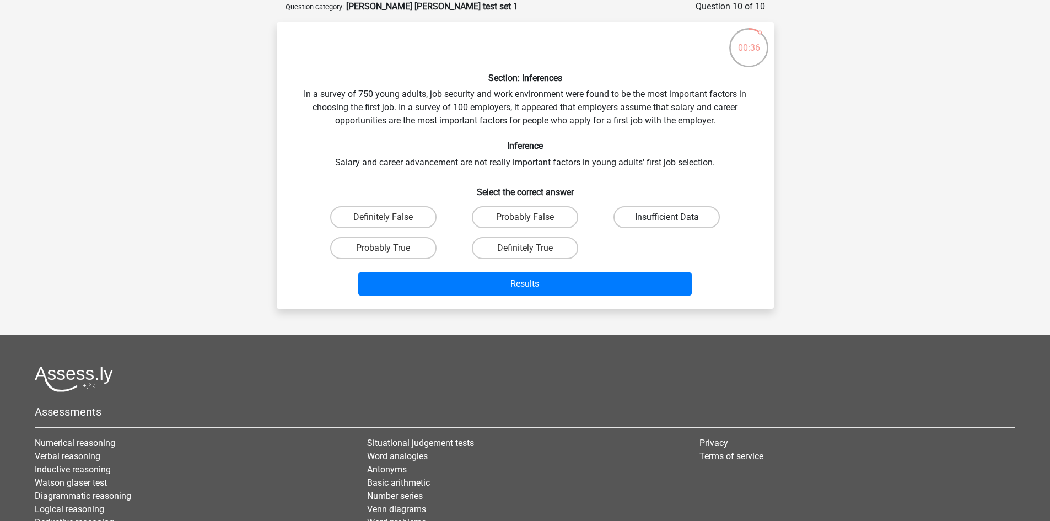
click at [637, 217] on label "Insufficient Data" at bounding box center [667, 217] width 106 height 22
click at [667, 217] on input "Insufficient Data" at bounding box center [670, 220] width 7 height 7
radio input "true"
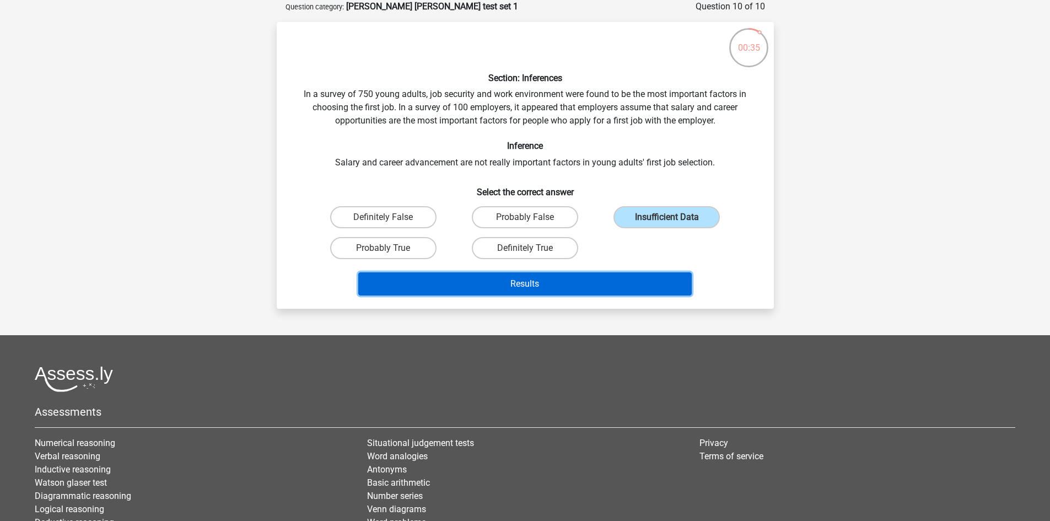
click at [610, 276] on button "Results" at bounding box center [525, 283] width 334 height 23
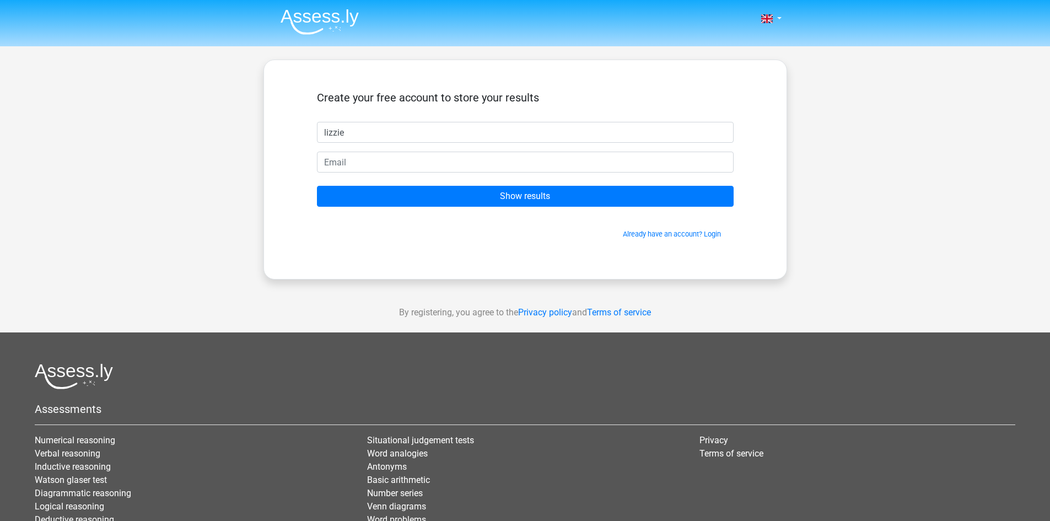
type input "lizzie"
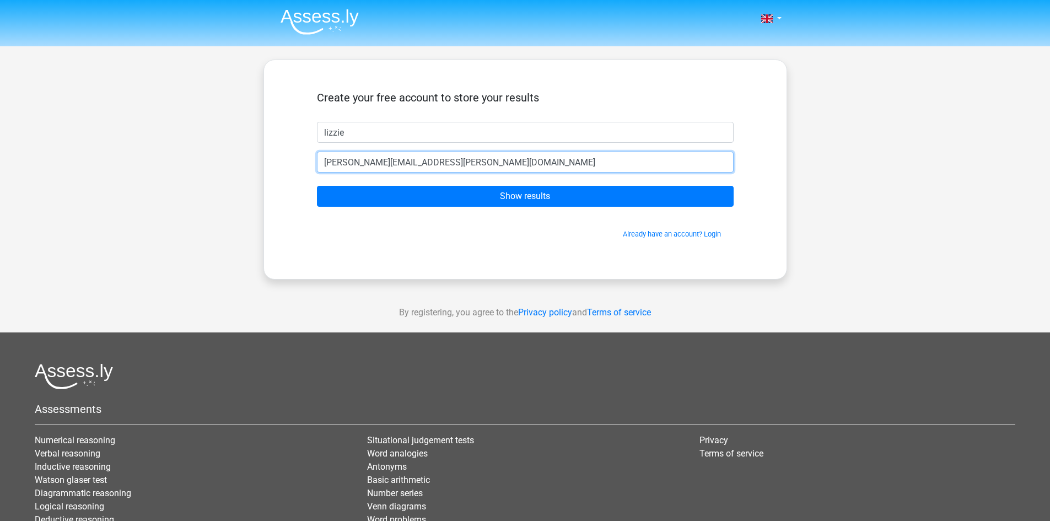
type input "[PERSON_NAME][EMAIL_ADDRESS][PERSON_NAME][DOMAIN_NAME]"
click at [317, 186] on input "Show results" at bounding box center [525, 196] width 417 height 21
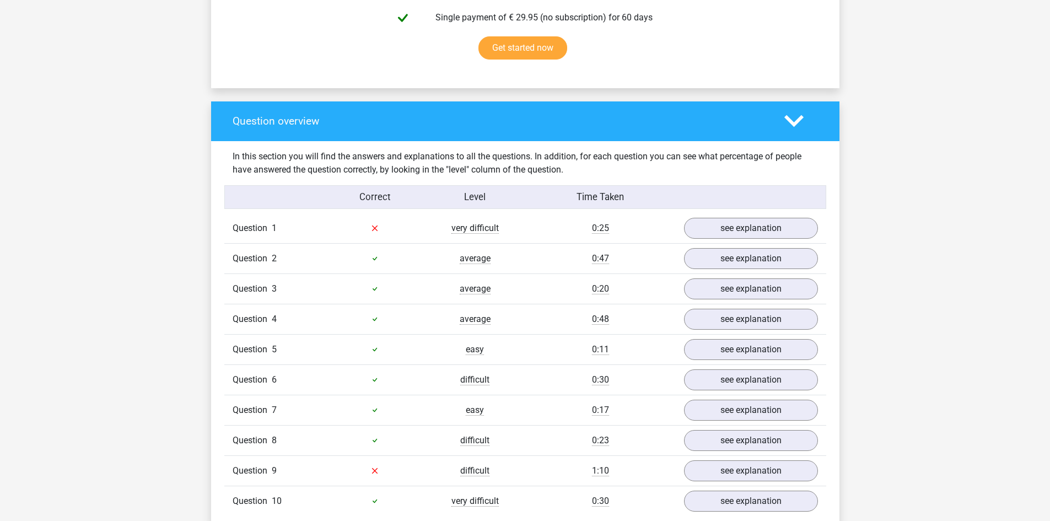
scroll to position [772, 0]
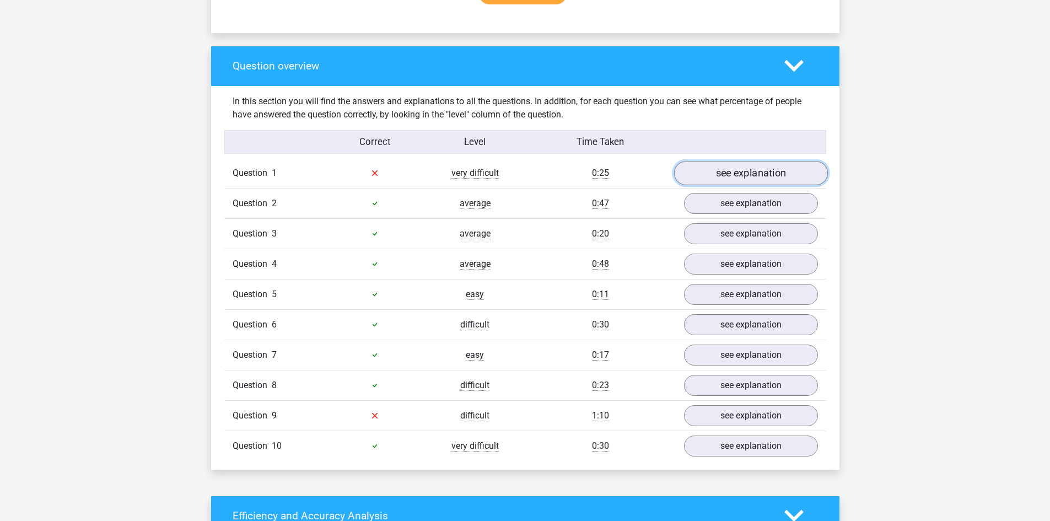
click at [781, 171] on link "see explanation" at bounding box center [751, 173] width 154 height 24
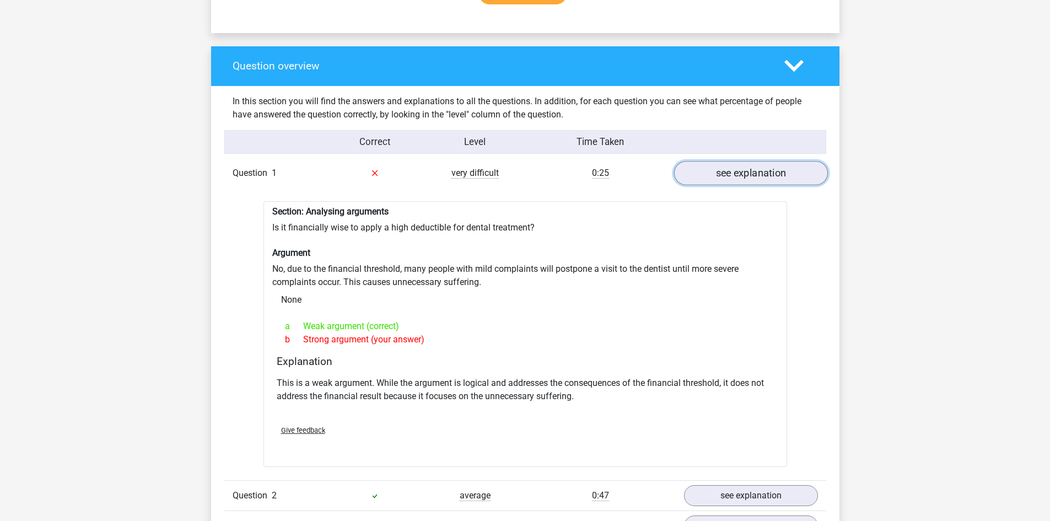
click at [754, 179] on link "see explanation" at bounding box center [751, 173] width 154 height 24
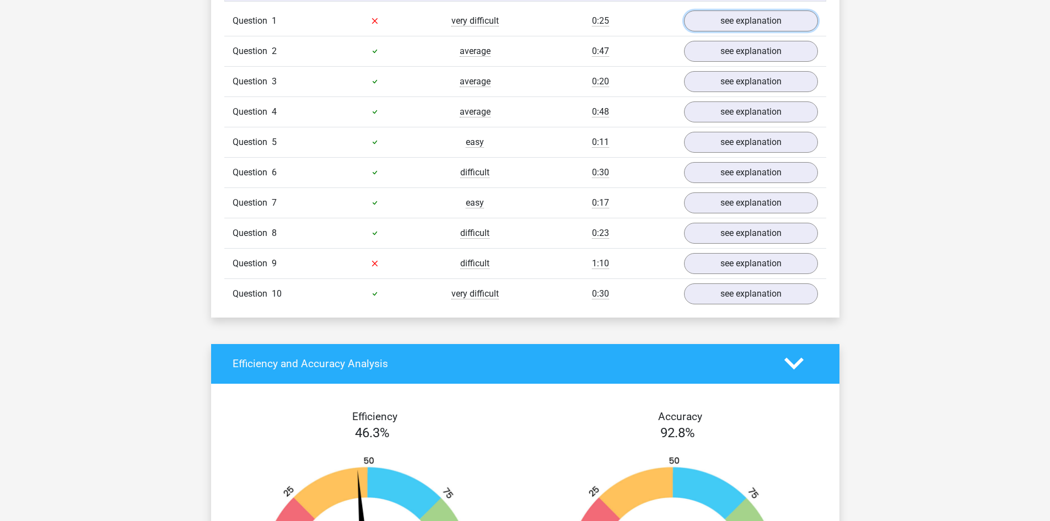
scroll to position [937, 0]
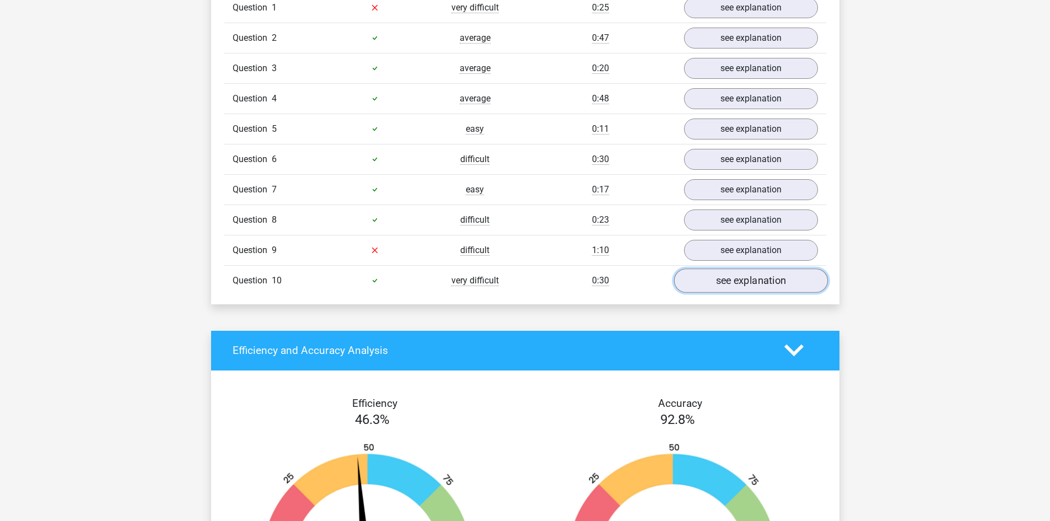
click at [737, 286] on link "see explanation" at bounding box center [751, 281] width 154 height 24
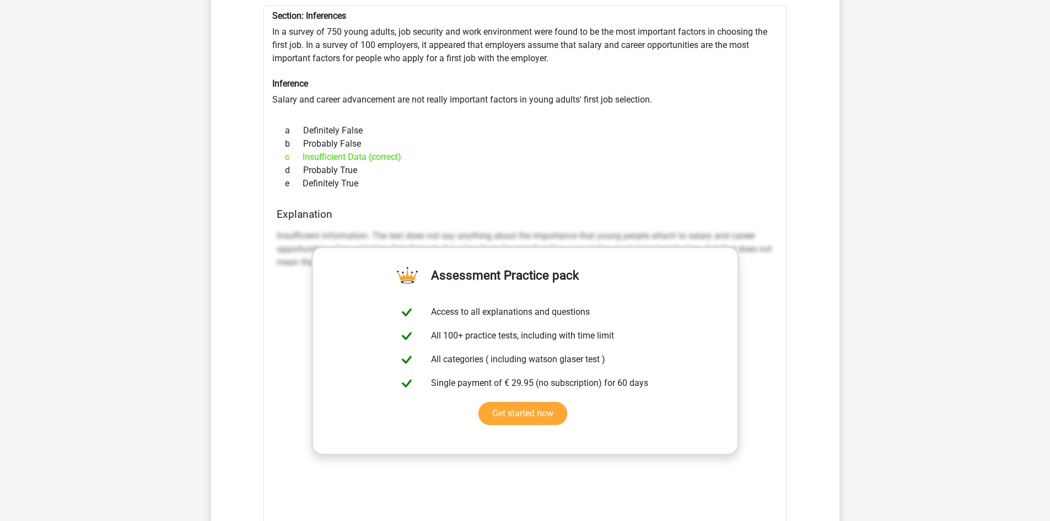
scroll to position [1103, 0]
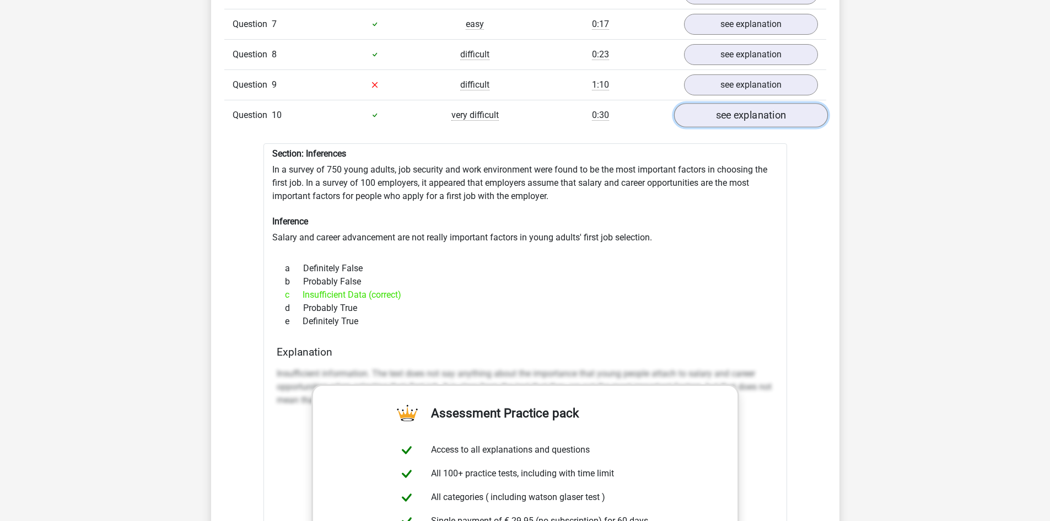
click at [762, 109] on link "see explanation" at bounding box center [751, 115] width 154 height 24
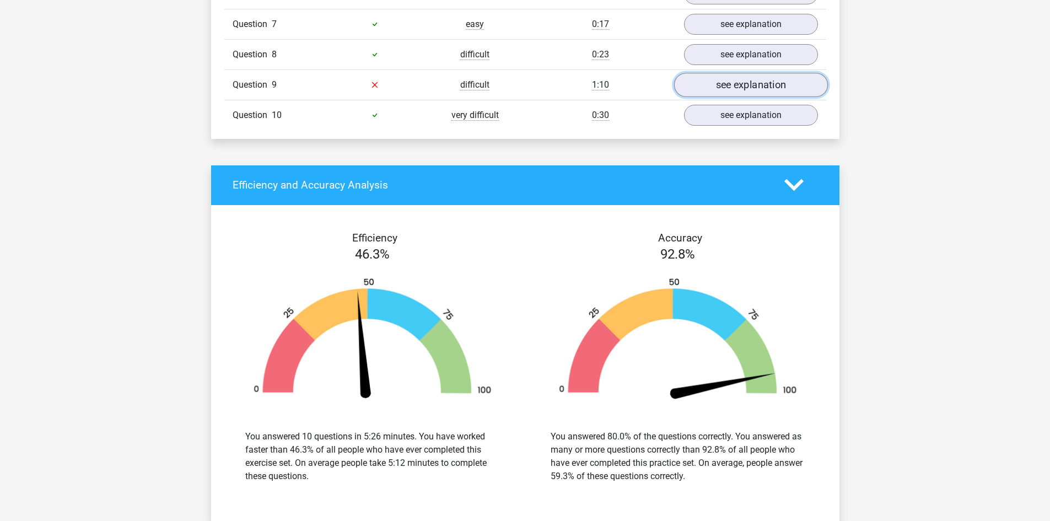
click at [762, 75] on link "see explanation" at bounding box center [751, 85] width 154 height 24
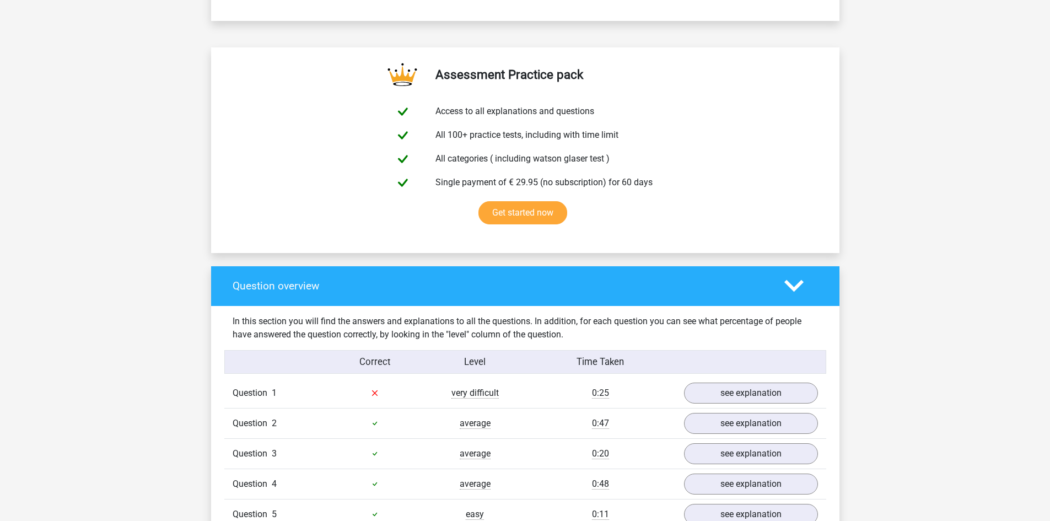
scroll to position [551, 0]
click at [802, 285] on icon at bounding box center [794, 286] width 19 height 19
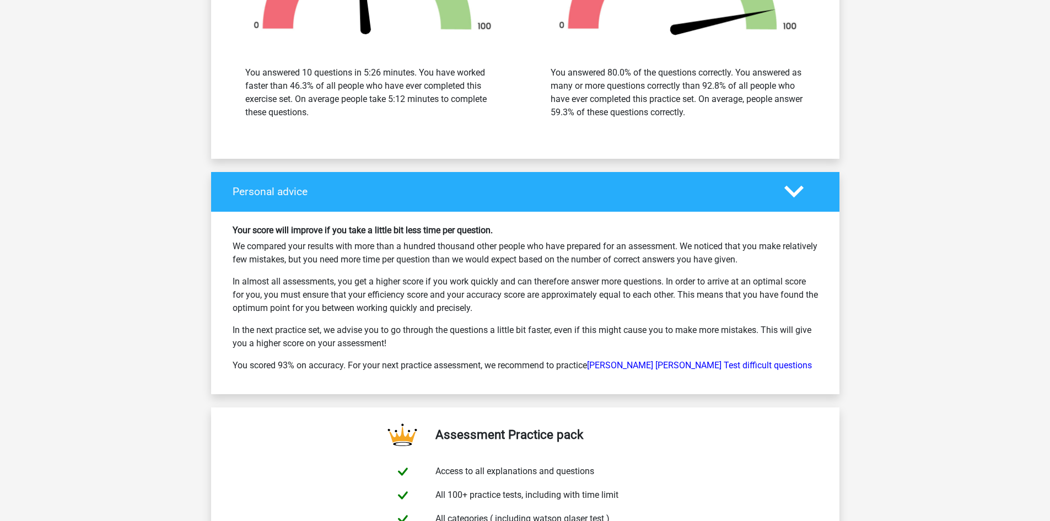
scroll to position [1103, 0]
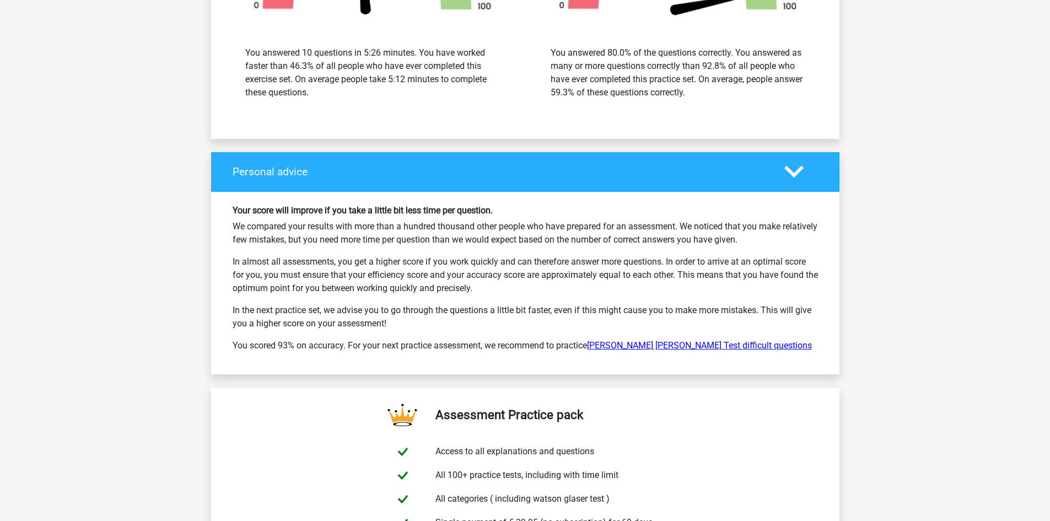
click at [660, 347] on link "[PERSON_NAME] [PERSON_NAME] Test difficult questions" at bounding box center [699, 345] width 225 height 10
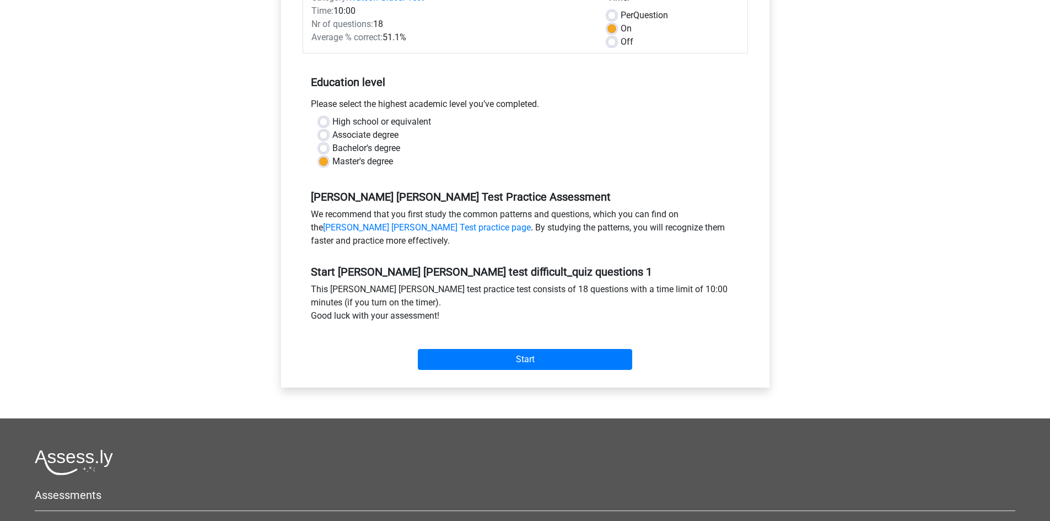
scroll to position [165, 0]
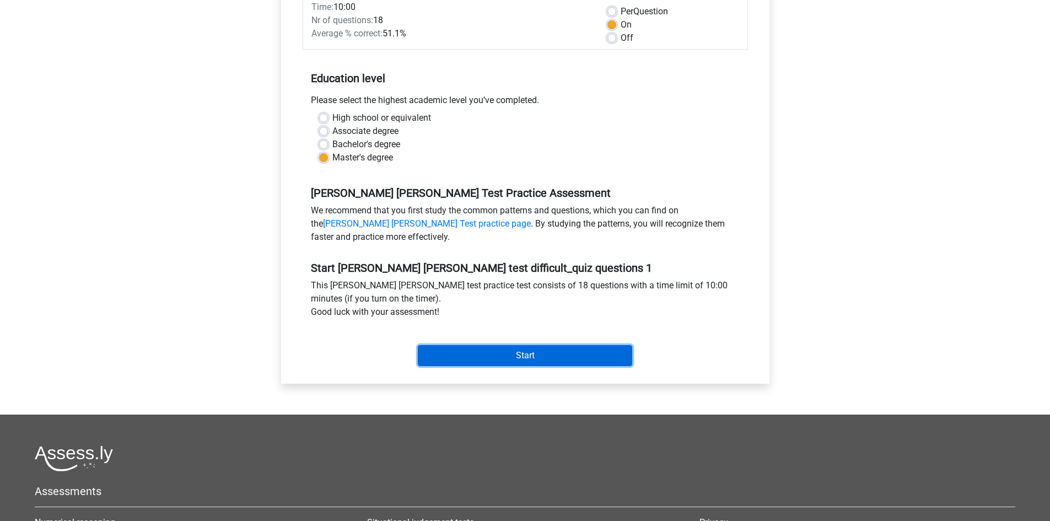
click at [562, 351] on input "Start" at bounding box center [525, 355] width 215 height 21
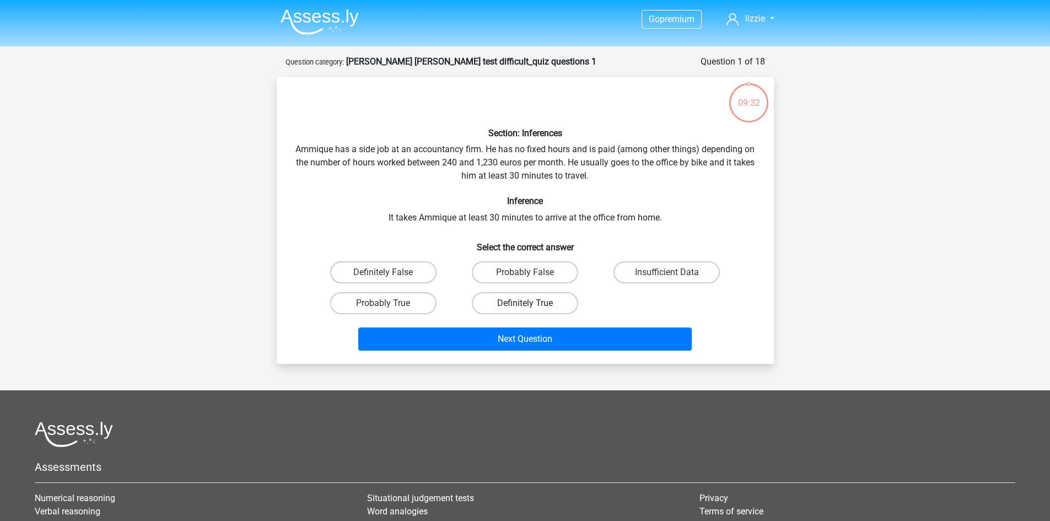
click at [503, 296] on label "Definitely True" at bounding box center [525, 303] width 106 height 22
click at [525, 303] on input "Definitely True" at bounding box center [528, 306] width 7 height 7
radio input "true"
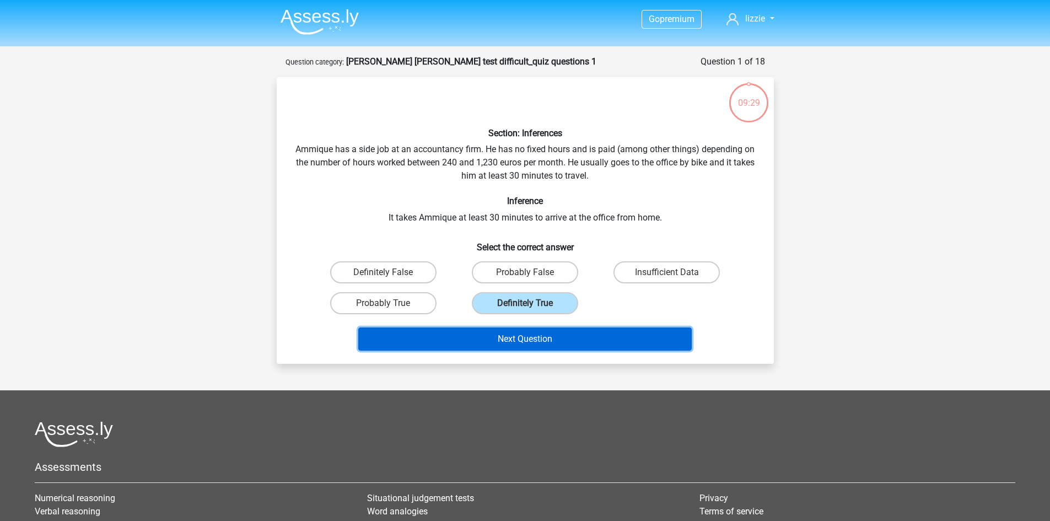
click at [566, 333] on button "Next Question" at bounding box center [525, 339] width 334 height 23
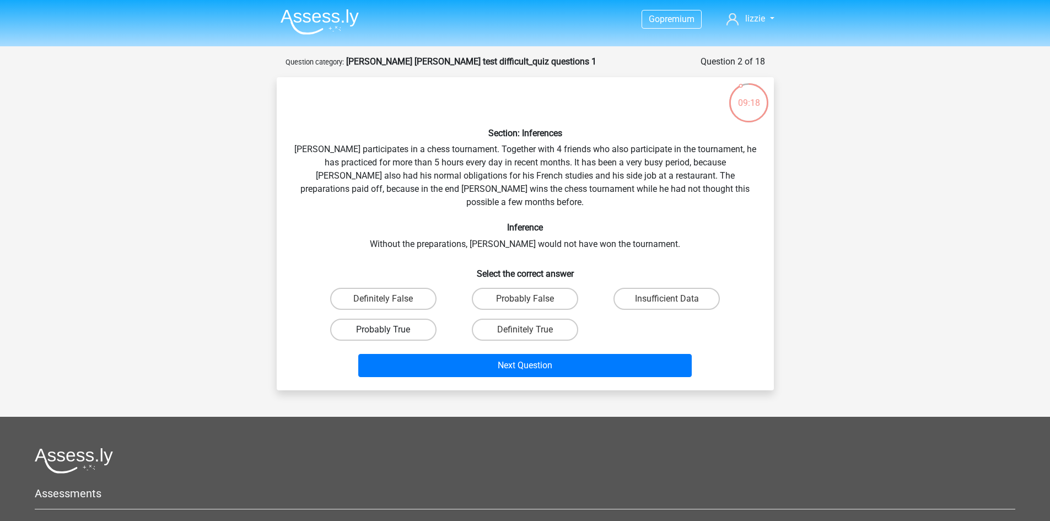
click at [414, 319] on label "Probably True" at bounding box center [383, 330] width 106 height 22
click at [390, 330] on input "Probably True" at bounding box center [386, 333] width 7 height 7
radio input "true"
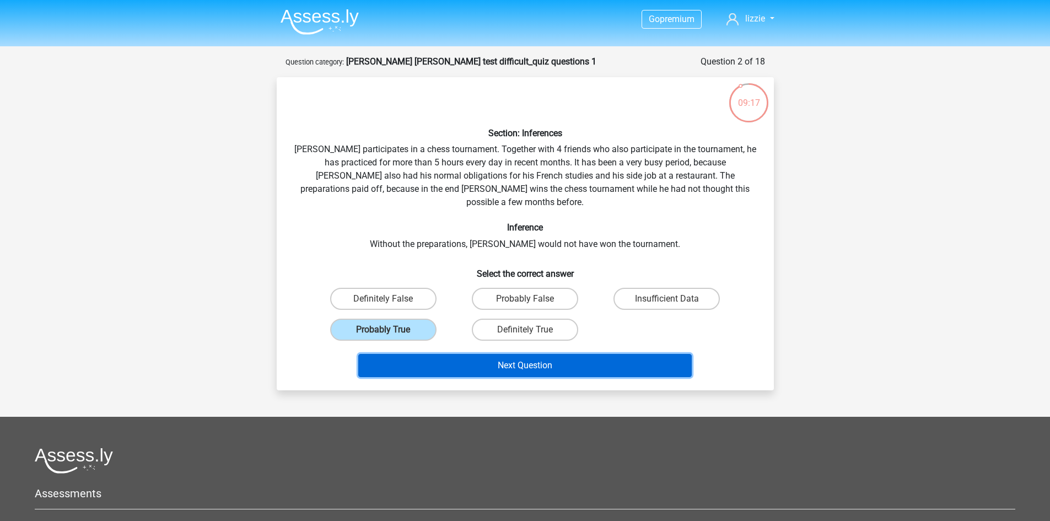
click at [516, 354] on button "Next Question" at bounding box center [525, 365] width 334 height 23
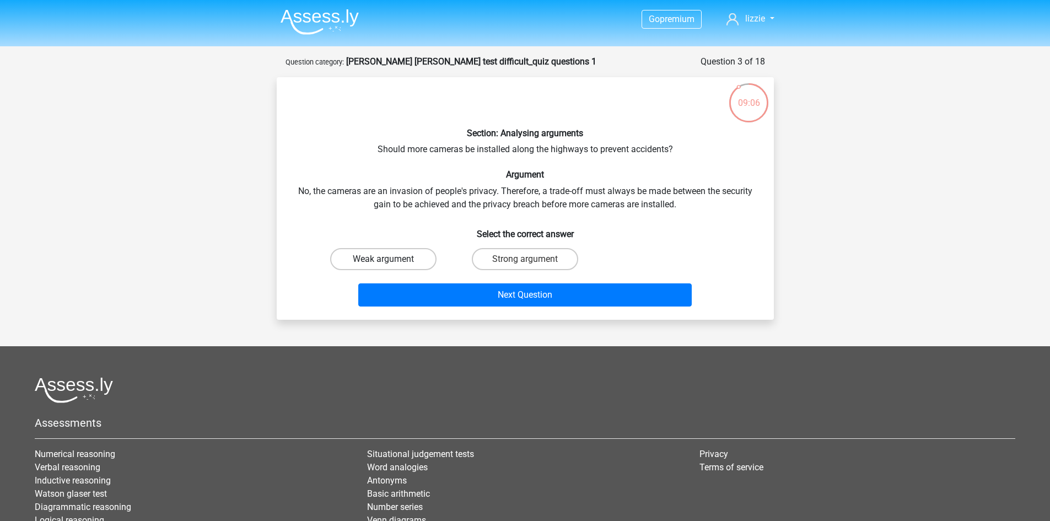
click at [401, 262] on label "Weak argument" at bounding box center [383, 259] width 106 height 22
click at [390, 262] on input "Weak argument" at bounding box center [386, 262] width 7 height 7
radio input "true"
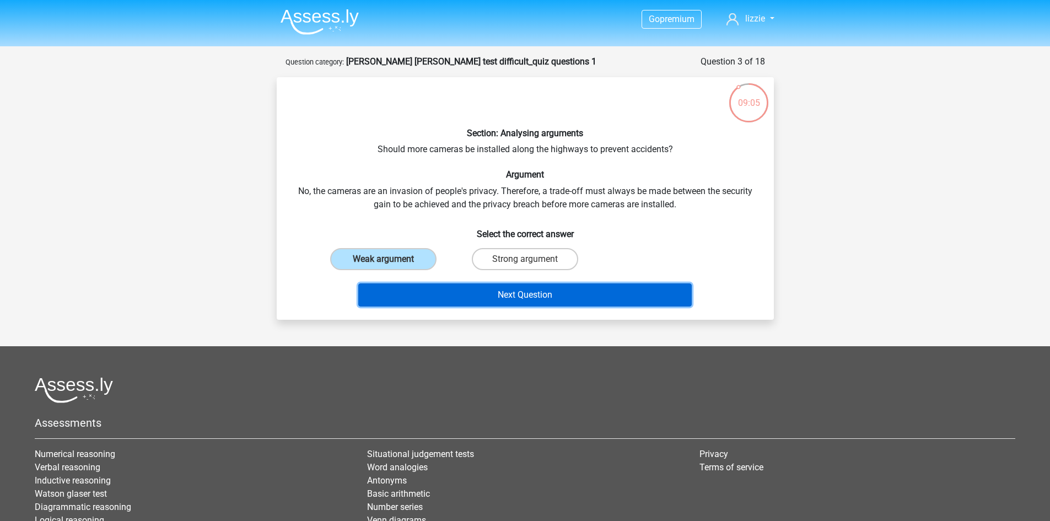
click at [477, 294] on button "Next Question" at bounding box center [525, 294] width 334 height 23
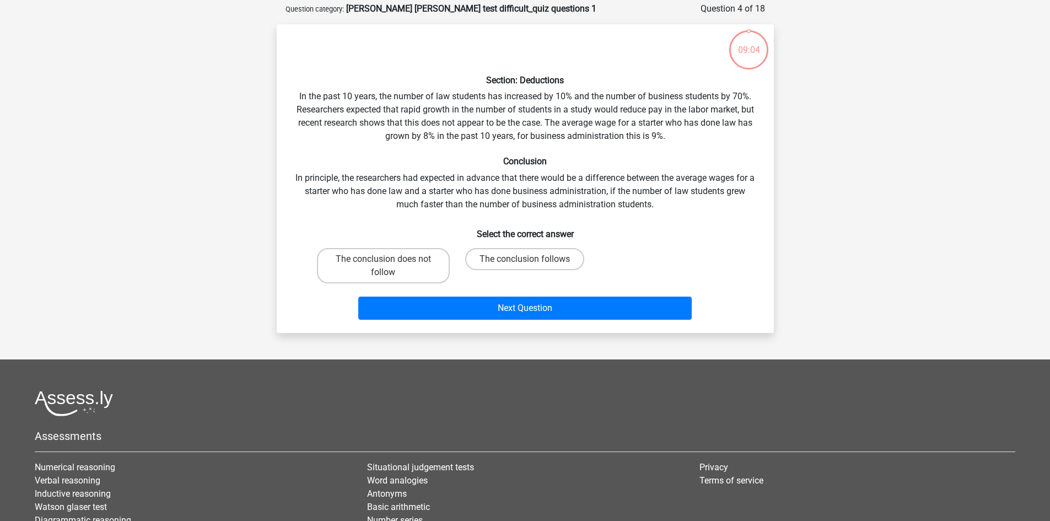
scroll to position [55, 0]
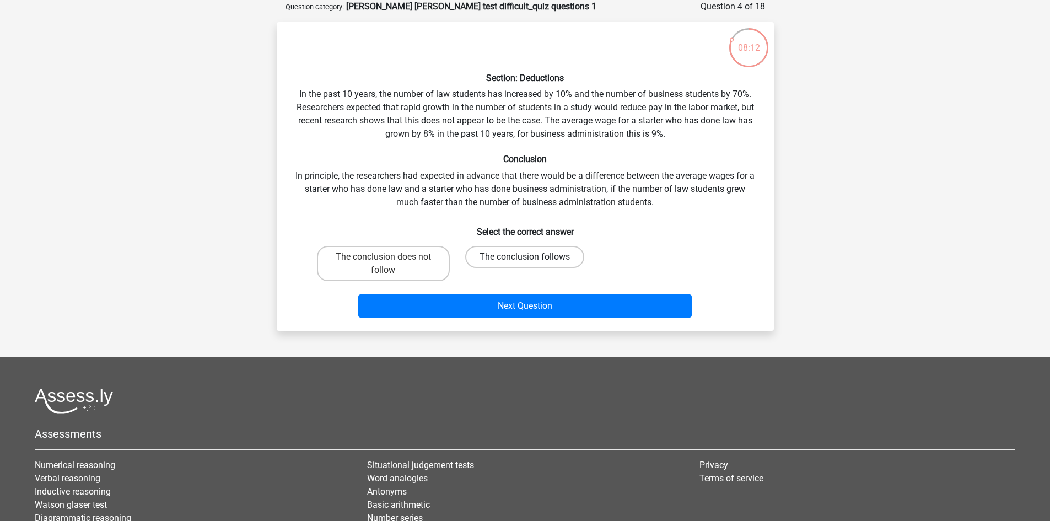
click at [498, 259] on label "The conclusion follows" at bounding box center [524, 257] width 119 height 22
click at [525, 259] on input "The conclusion follows" at bounding box center [528, 260] width 7 height 7
radio input "true"
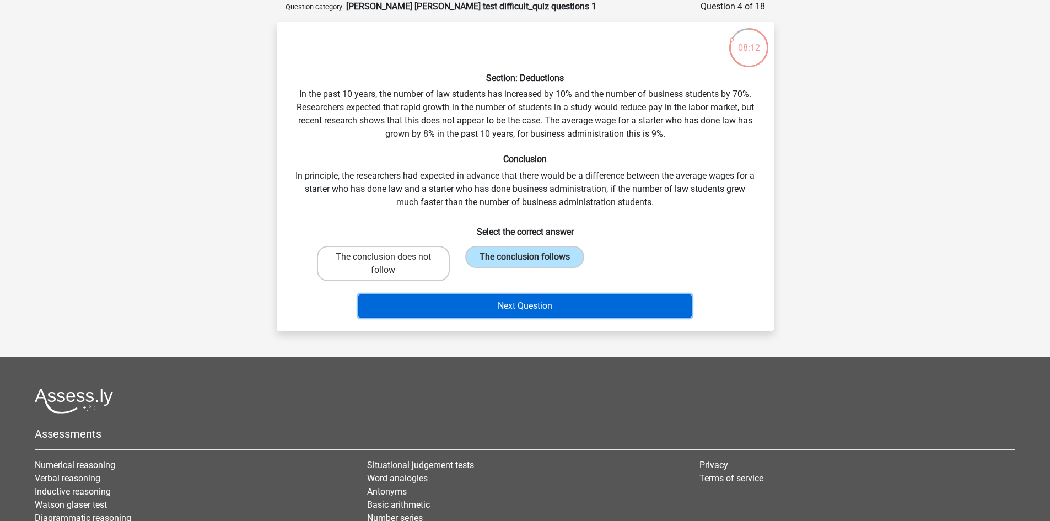
click at [551, 299] on button "Next Question" at bounding box center [525, 305] width 334 height 23
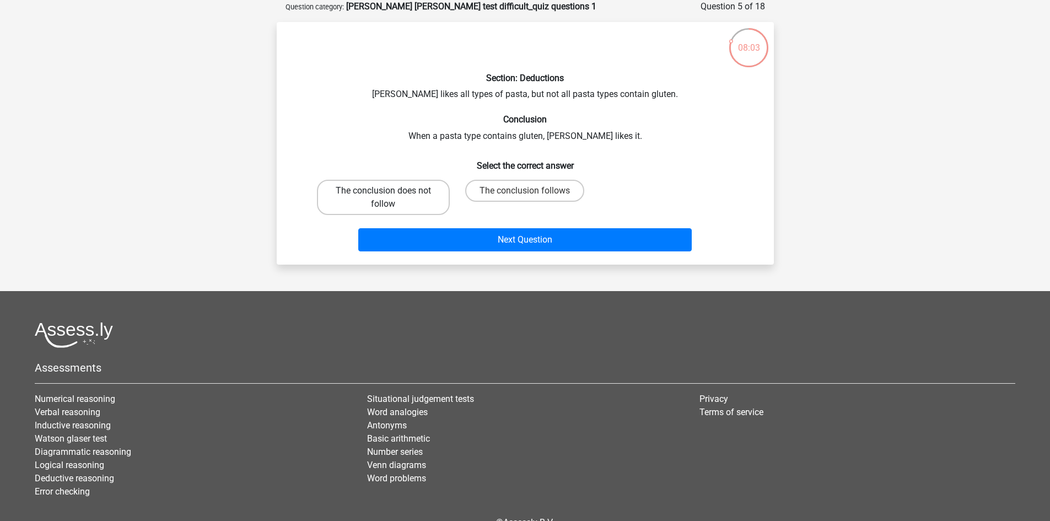
click at [406, 205] on label "The conclusion does not follow" at bounding box center [383, 197] width 133 height 35
click at [390, 198] on input "The conclusion does not follow" at bounding box center [386, 194] width 7 height 7
radio input "true"
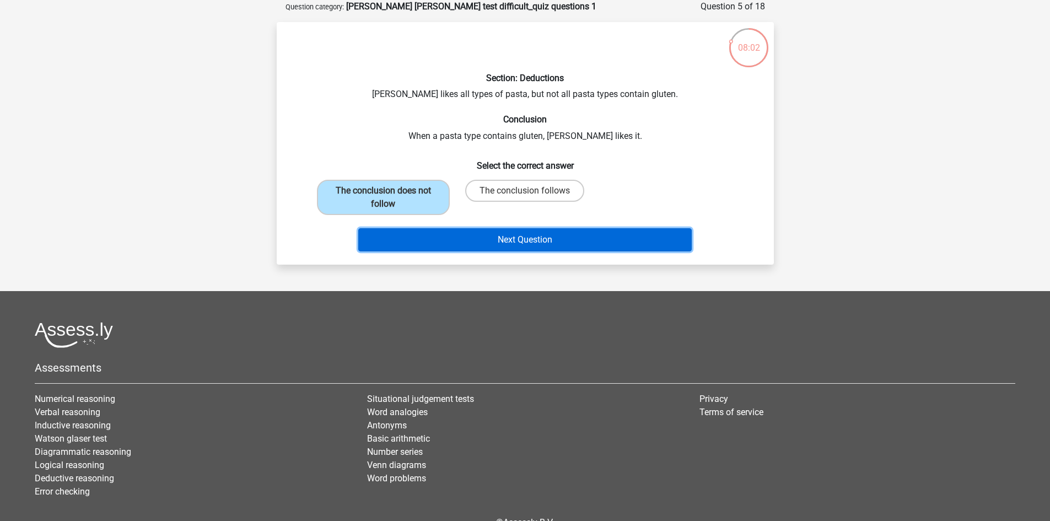
click at [506, 238] on button "Next Question" at bounding box center [525, 239] width 334 height 23
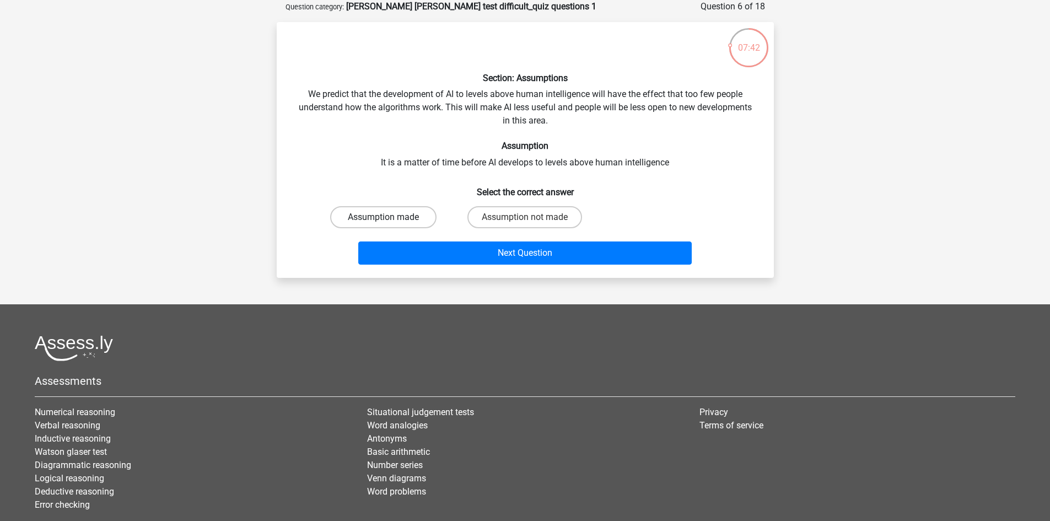
click at [407, 218] on label "Assumption made" at bounding box center [383, 217] width 106 height 22
click at [390, 218] on input "Assumption made" at bounding box center [386, 220] width 7 height 7
radio input "true"
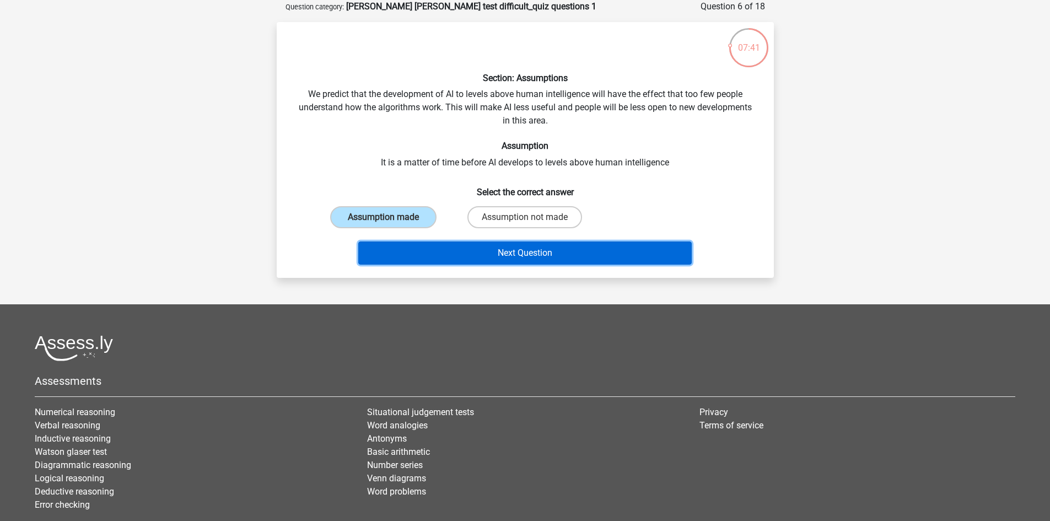
click at [514, 245] on button "Next Question" at bounding box center [525, 253] width 334 height 23
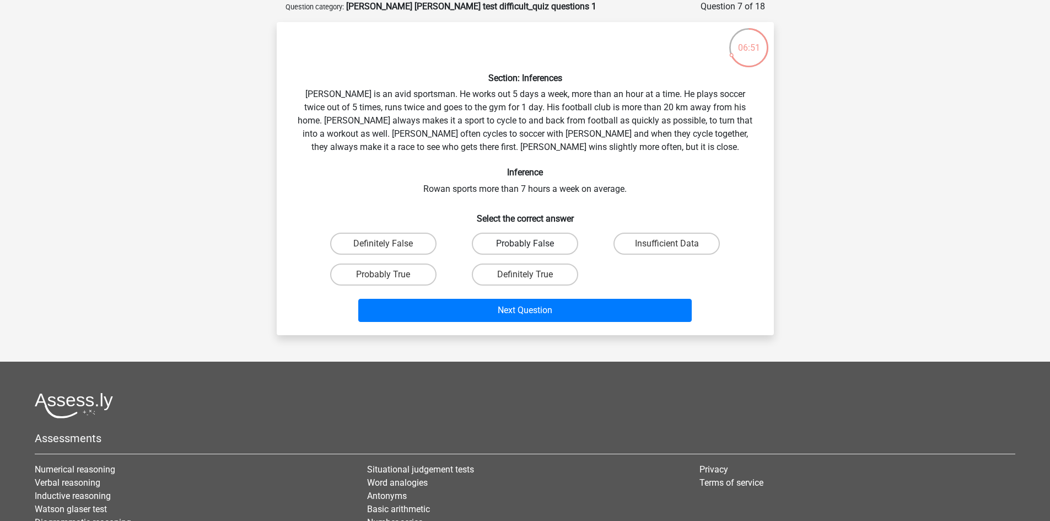
click at [499, 245] on label "Probably False" at bounding box center [525, 244] width 106 height 22
click at [525, 245] on input "Probably False" at bounding box center [528, 247] width 7 height 7
radio input "true"
drag, startPoint x: 385, startPoint y: 275, endPoint x: 436, endPoint y: 288, distance: 51.9
click at [387, 276] on input "Probably True" at bounding box center [386, 278] width 7 height 7
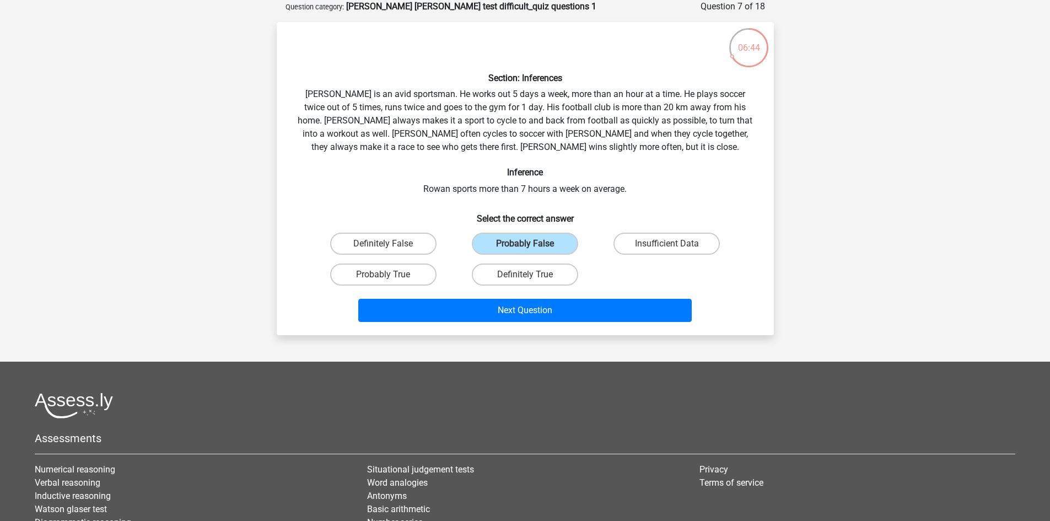
radio input "true"
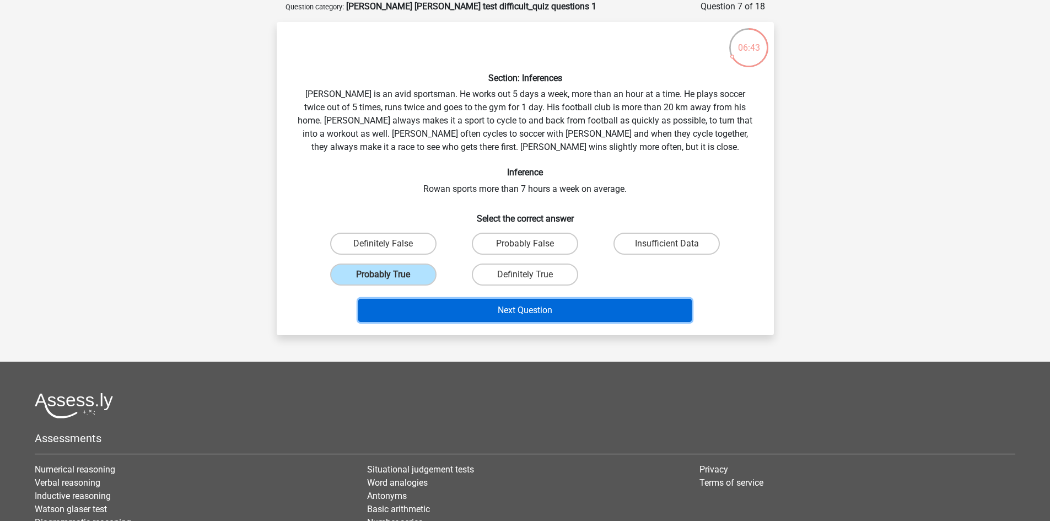
click at [562, 307] on button "Next Question" at bounding box center [525, 310] width 334 height 23
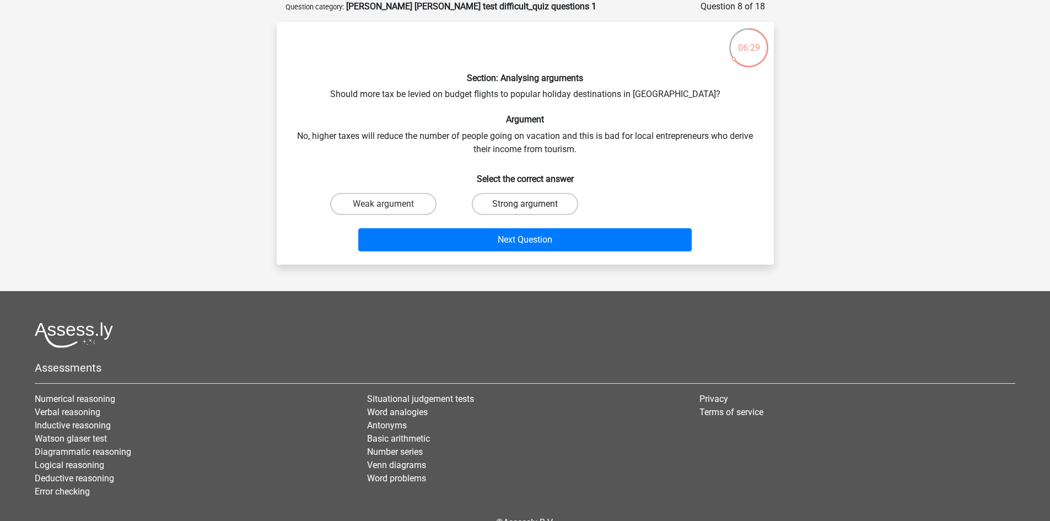
click at [562, 205] on label "Strong argument" at bounding box center [525, 204] width 106 height 22
click at [532, 205] on input "Strong argument" at bounding box center [528, 207] width 7 height 7
radio input "true"
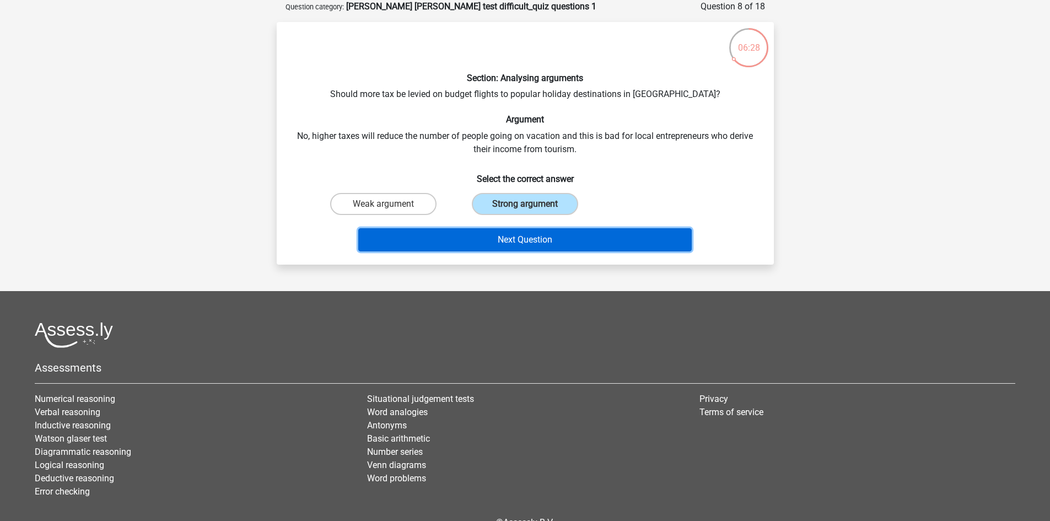
click at [576, 245] on button "Next Question" at bounding box center [525, 239] width 334 height 23
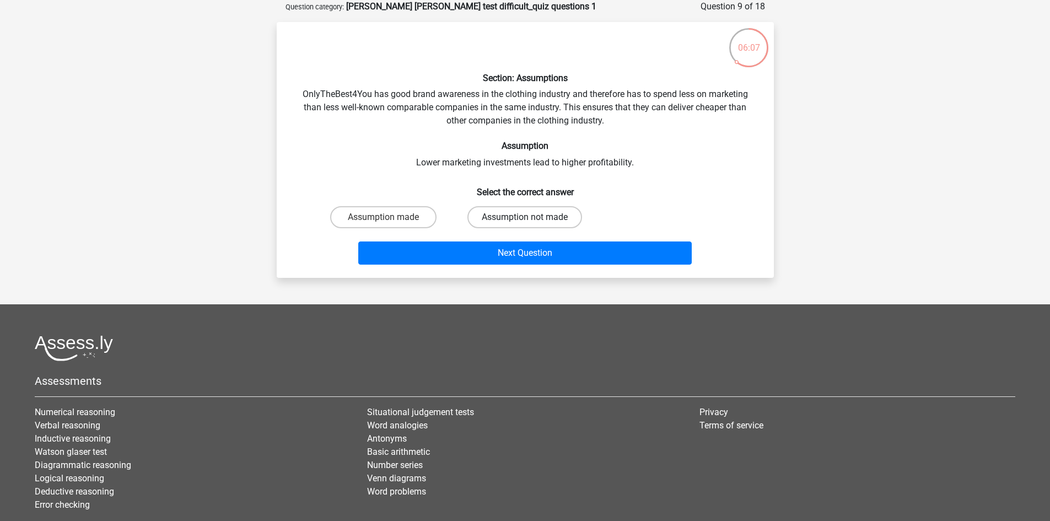
click at [523, 222] on label "Assumption not made" at bounding box center [525, 217] width 115 height 22
click at [525, 222] on input "Assumption not made" at bounding box center [528, 220] width 7 height 7
radio input "true"
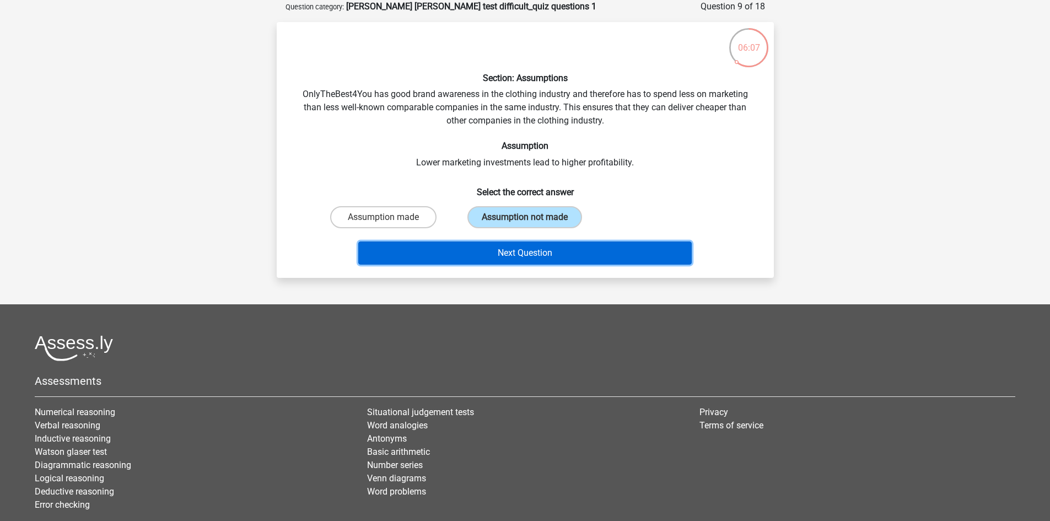
click at [535, 255] on button "Next Question" at bounding box center [525, 253] width 334 height 23
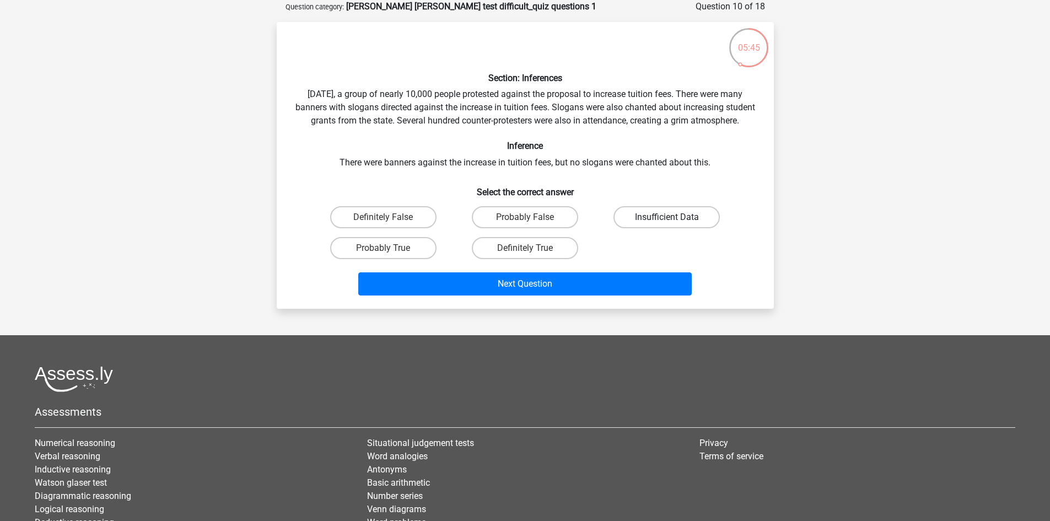
click at [648, 225] on label "Insufficient Data" at bounding box center [667, 217] width 106 height 22
click at [667, 224] on input "Insufficient Data" at bounding box center [670, 220] width 7 height 7
radio input "true"
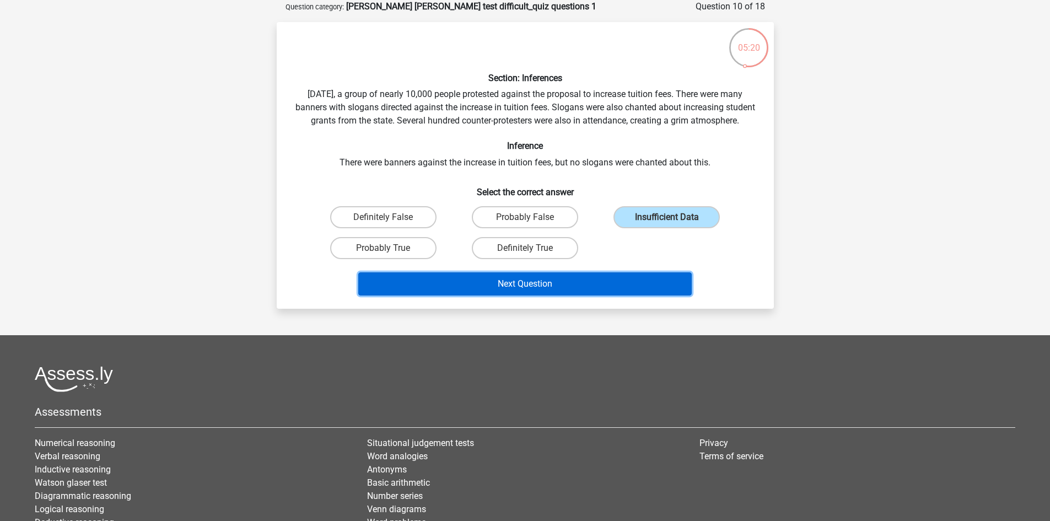
click at [591, 296] on button "Next Question" at bounding box center [525, 283] width 334 height 23
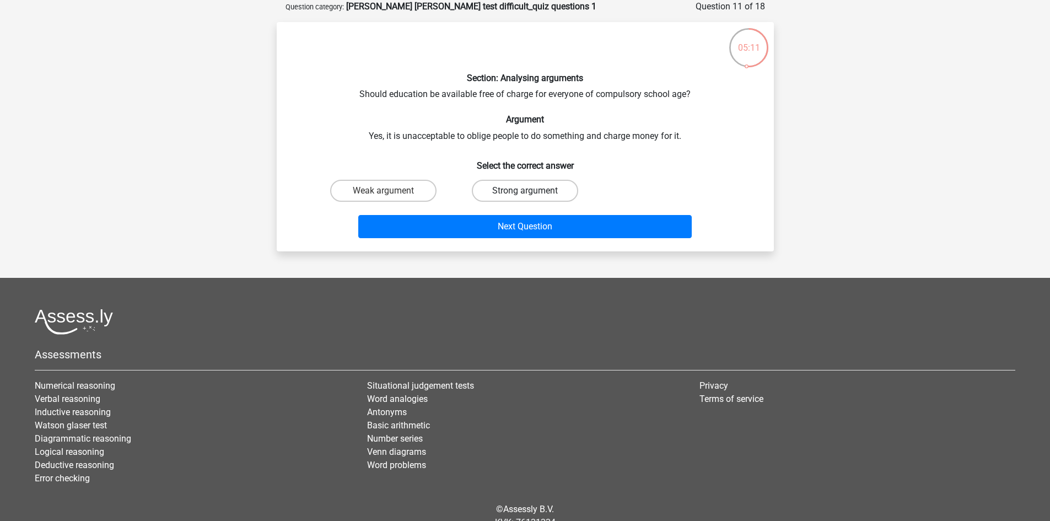
click at [498, 189] on label "Strong argument" at bounding box center [525, 191] width 106 height 22
click at [525, 191] on input "Strong argument" at bounding box center [528, 194] width 7 height 7
radio input "true"
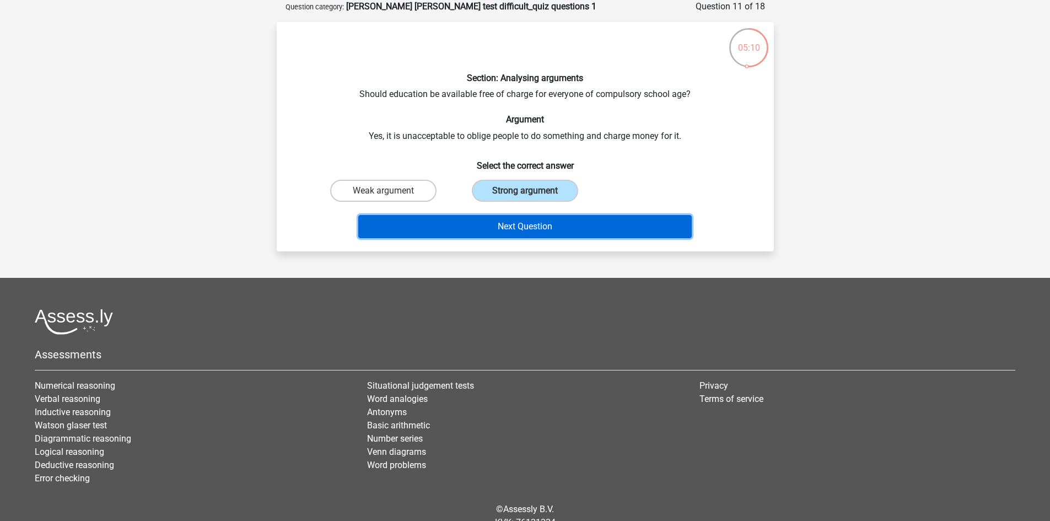
click at [519, 226] on button "Next Question" at bounding box center [525, 226] width 334 height 23
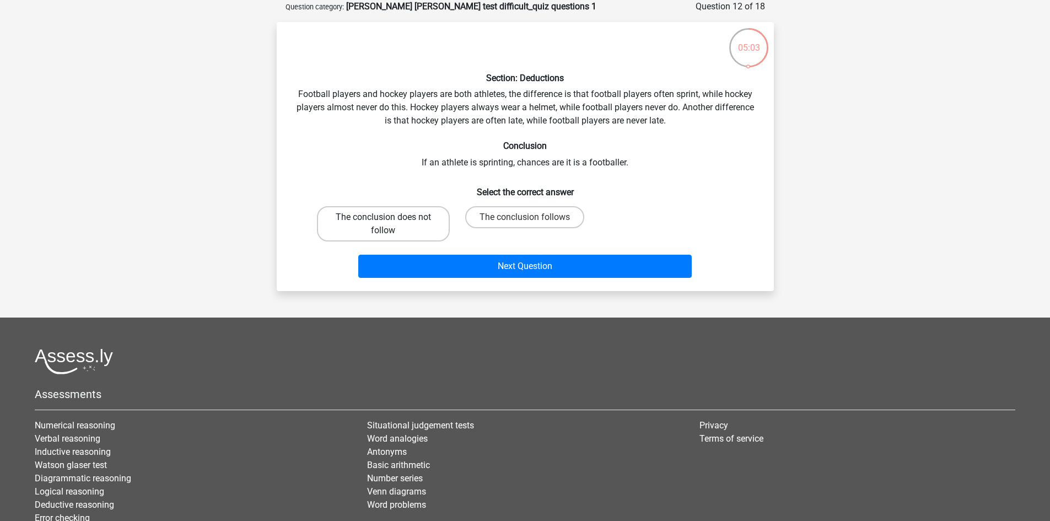
click at [430, 220] on label "The conclusion does not follow" at bounding box center [383, 223] width 133 height 35
click at [390, 220] on input "The conclusion does not follow" at bounding box center [386, 220] width 7 height 7
radio input "true"
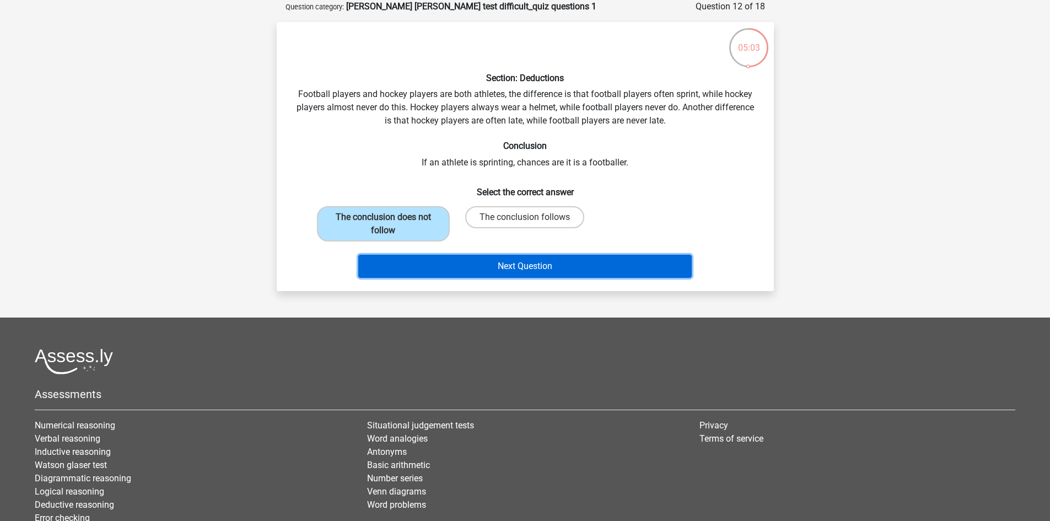
click at [532, 262] on button "Next Question" at bounding box center [525, 266] width 334 height 23
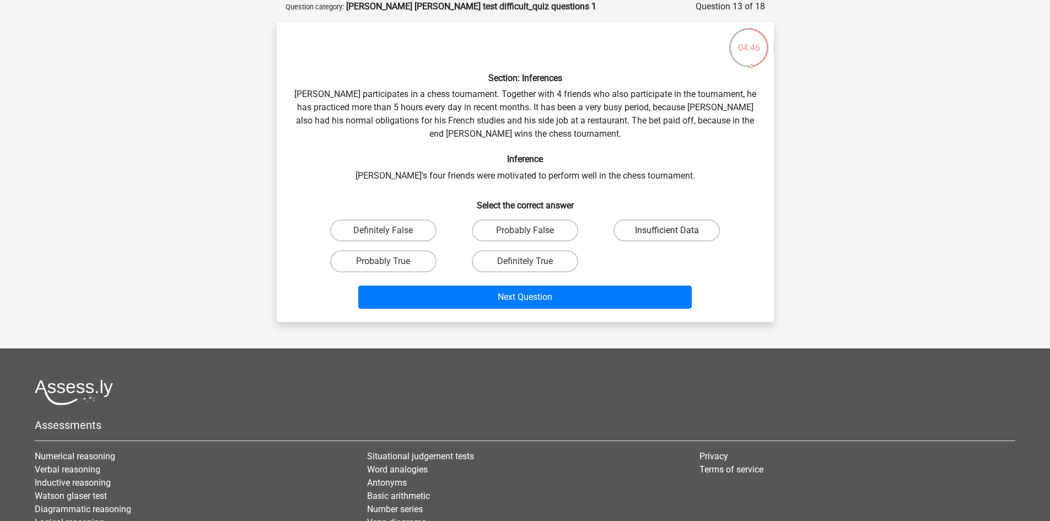
click at [677, 221] on label "Insufficient Data" at bounding box center [667, 230] width 106 height 22
click at [674, 231] on input "Insufficient Data" at bounding box center [670, 234] width 7 height 7
radio input "true"
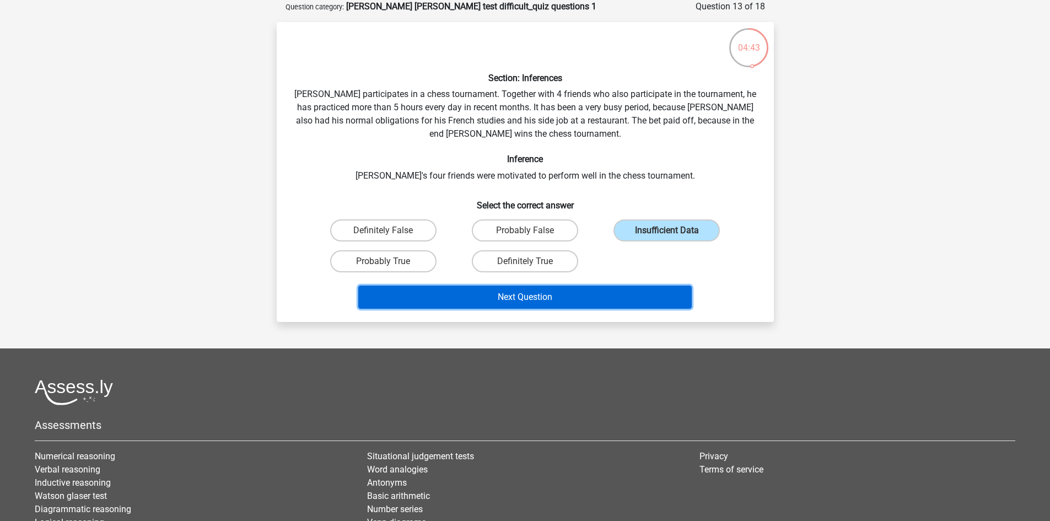
click at [601, 292] on button "Next Question" at bounding box center [525, 297] width 334 height 23
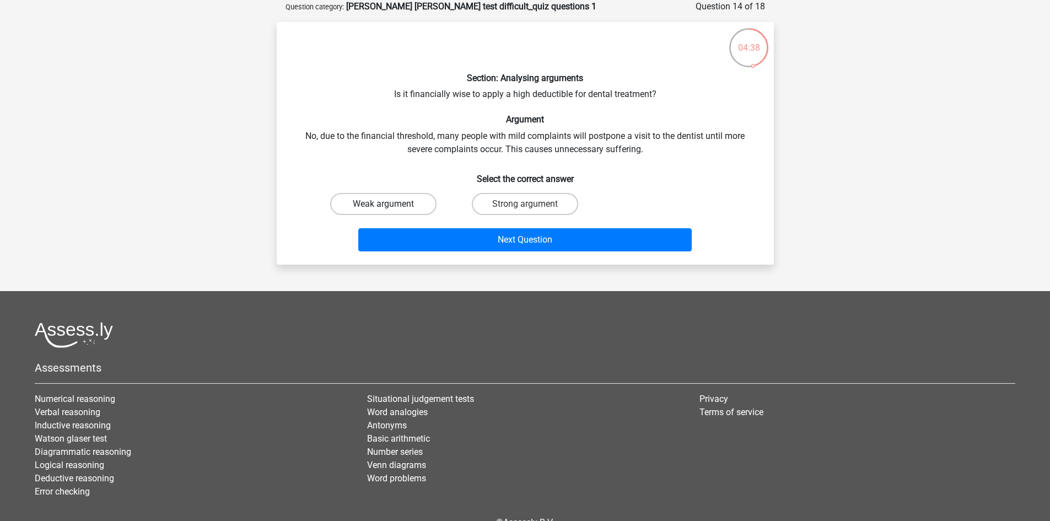
click at [405, 197] on label "Weak argument" at bounding box center [383, 204] width 106 height 22
click at [390, 204] on input "Weak argument" at bounding box center [386, 207] width 7 height 7
radio input "true"
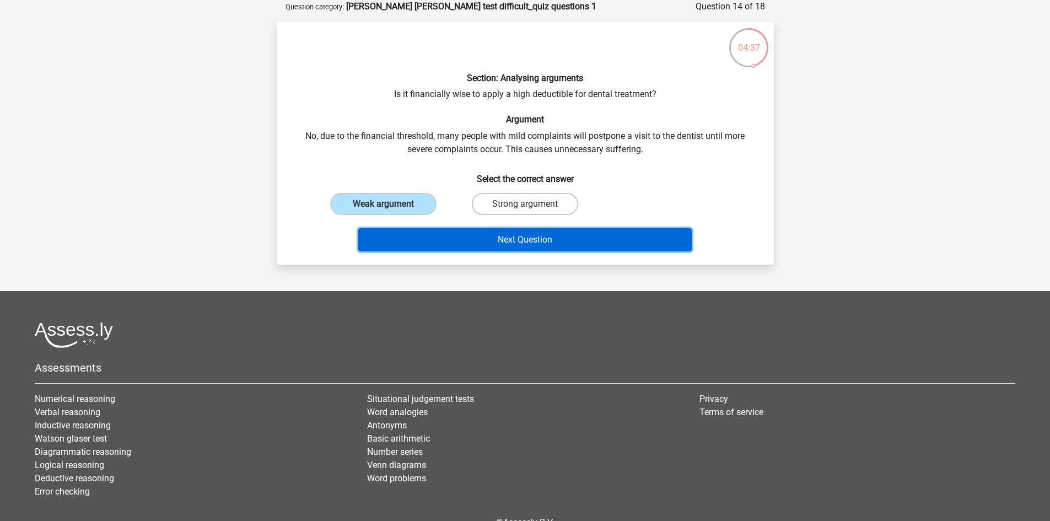
click at [525, 237] on button "Next Question" at bounding box center [525, 239] width 334 height 23
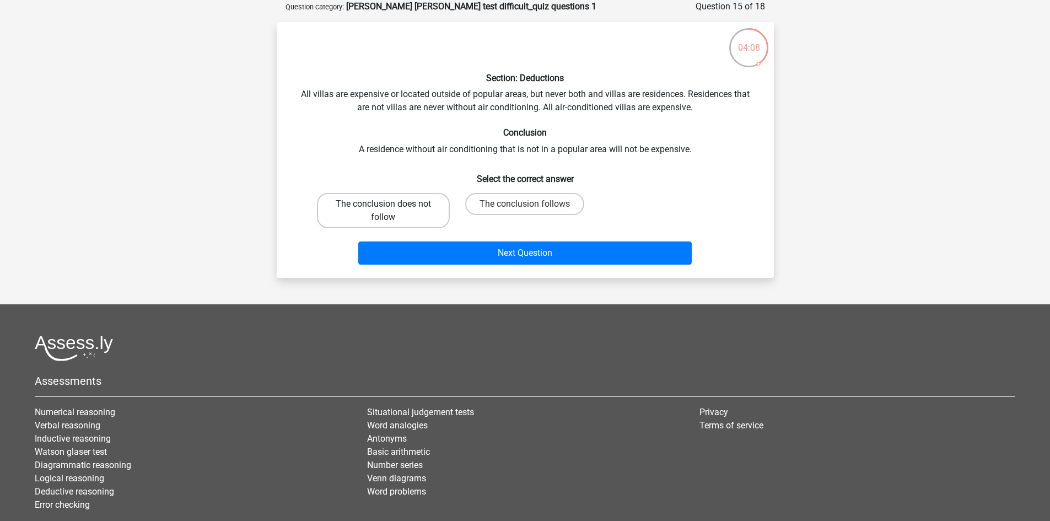
click at [431, 201] on label "The conclusion does not follow" at bounding box center [383, 210] width 133 height 35
click at [390, 204] on input "The conclusion does not follow" at bounding box center [386, 207] width 7 height 7
radio input "true"
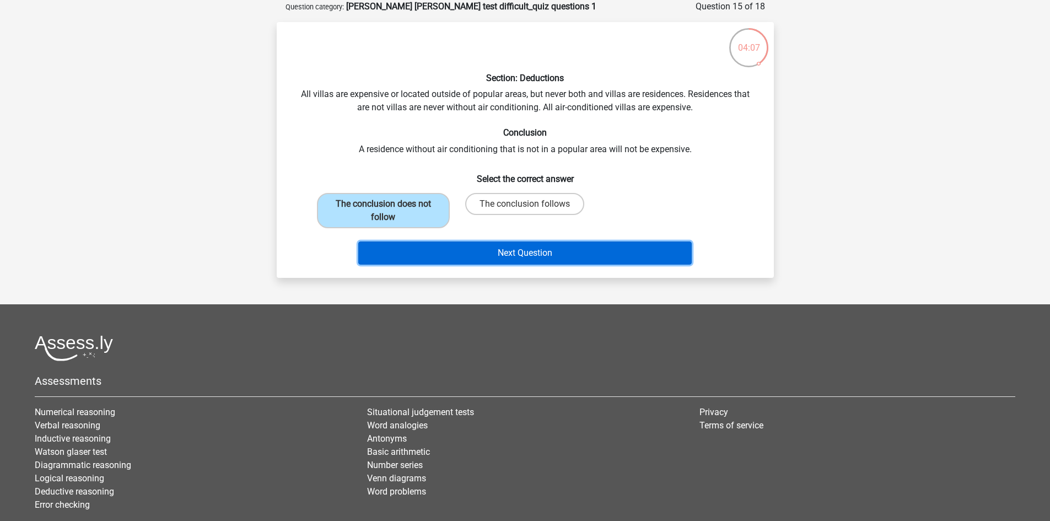
click at [553, 249] on button "Next Question" at bounding box center [525, 253] width 334 height 23
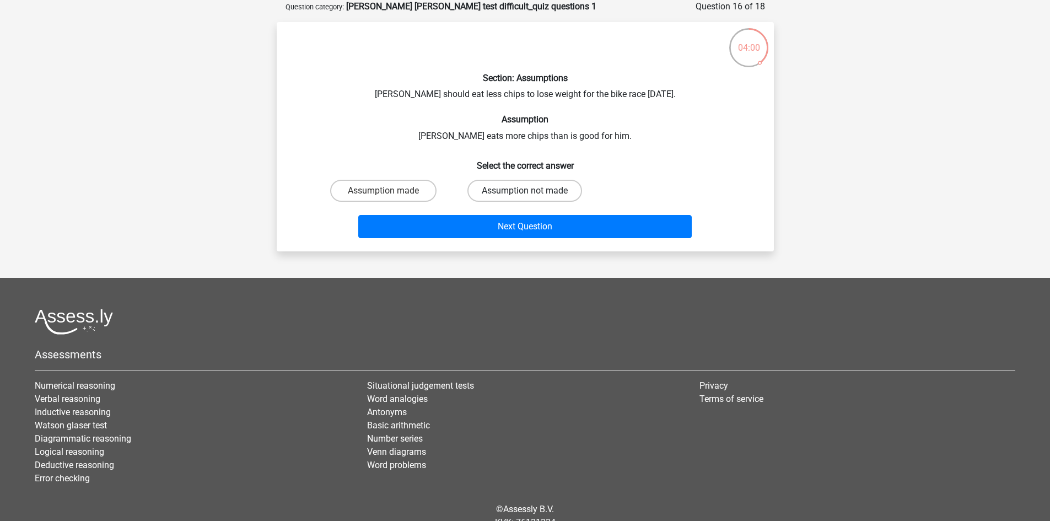
click at [495, 190] on label "Assumption not made" at bounding box center [525, 191] width 115 height 22
click at [525, 191] on input "Assumption not made" at bounding box center [528, 194] width 7 height 7
radio input "true"
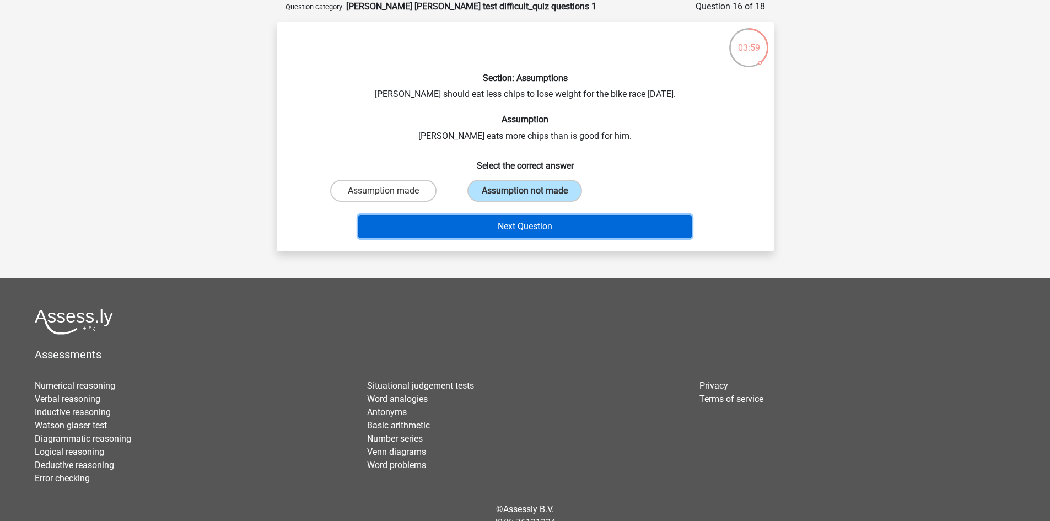
click at [507, 226] on button "Next Question" at bounding box center [525, 226] width 334 height 23
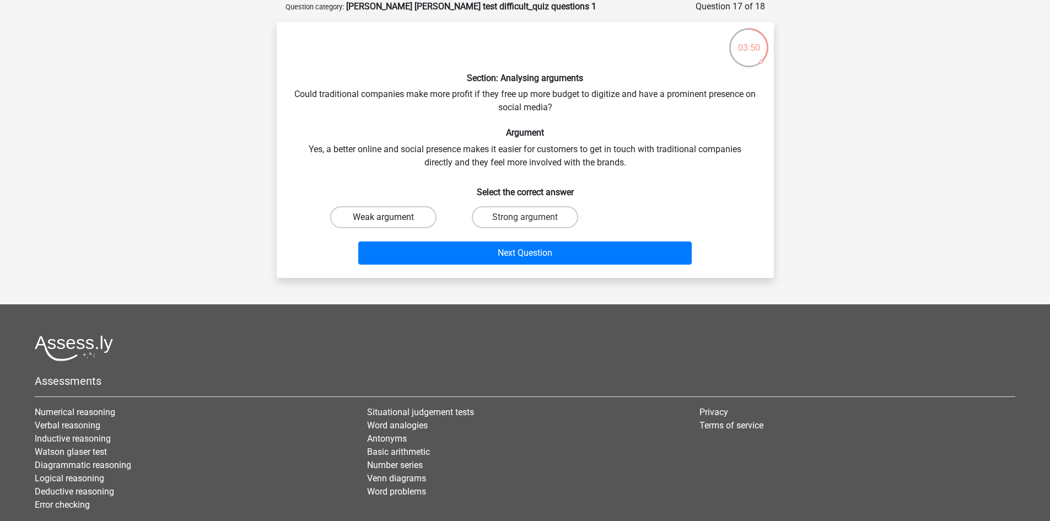
click at [401, 213] on label "Weak argument" at bounding box center [383, 217] width 106 height 22
click at [390, 217] on input "Weak argument" at bounding box center [386, 220] width 7 height 7
radio input "true"
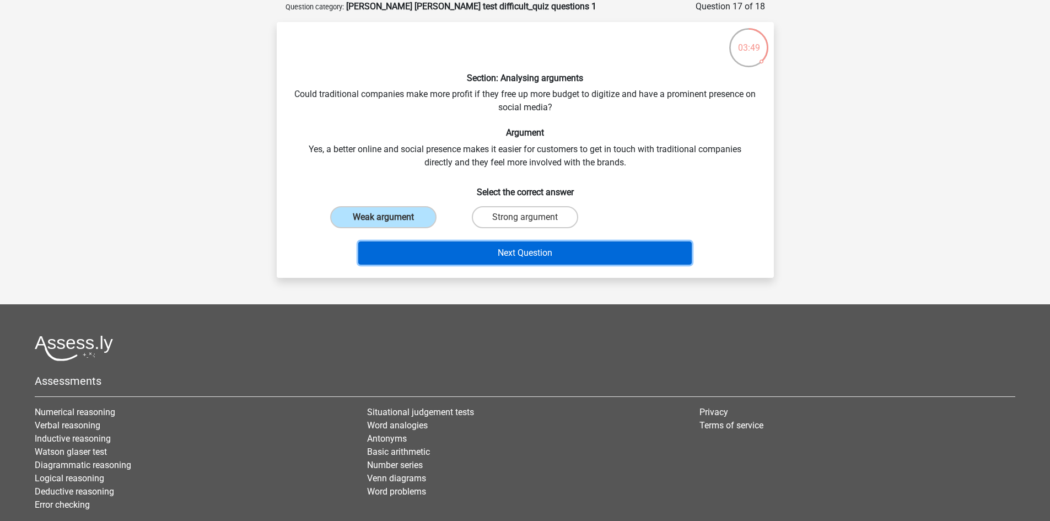
click at [556, 251] on button "Next Question" at bounding box center [525, 253] width 334 height 23
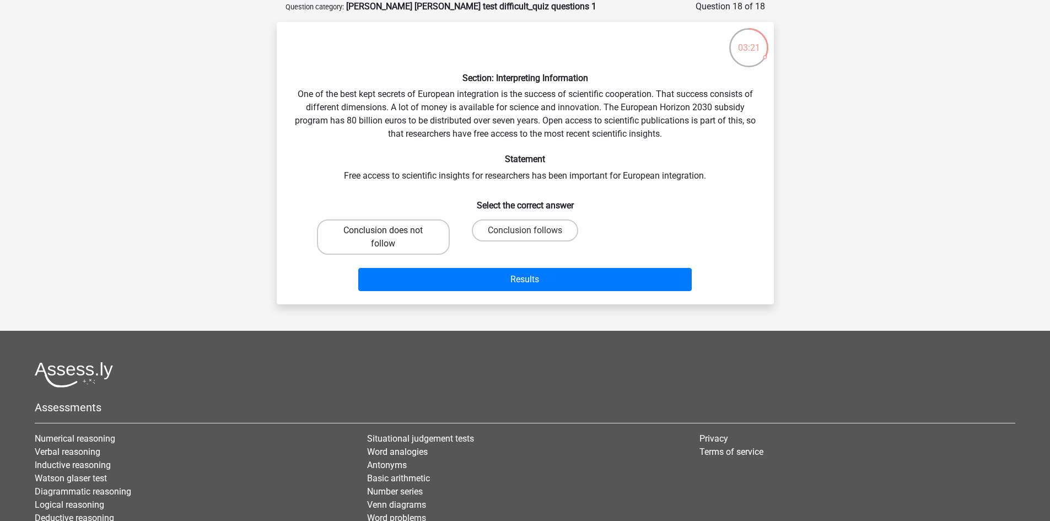
click at [397, 226] on label "Conclusion does not follow" at bounding box center [383, 236] width 133 height 35
click at [390, 231] on input "Conclusion does not follow" at bounding box center [386, 234] width 7 height 7
radio input "true"
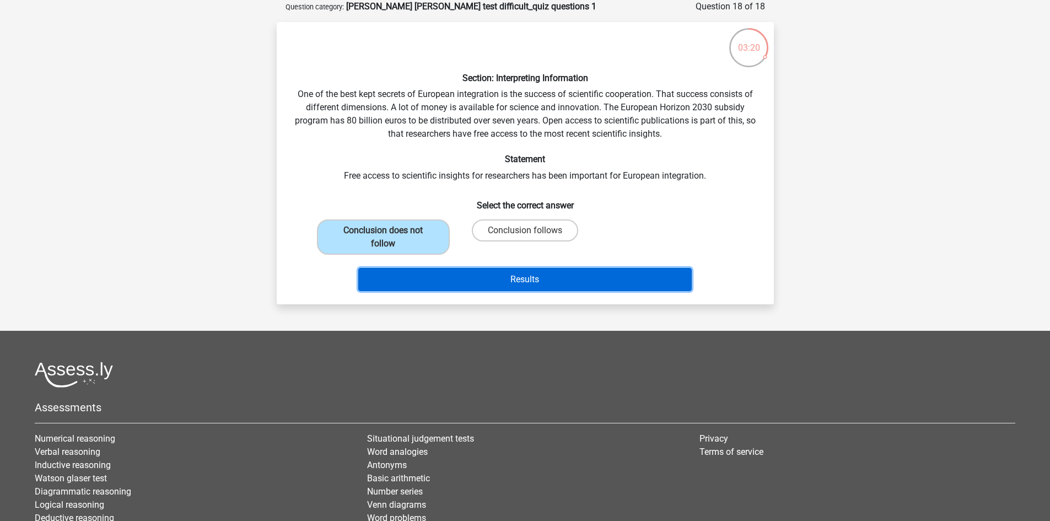
click at [521, 271] on button "Results" at bounding box center [525, 279] width 334 height 23
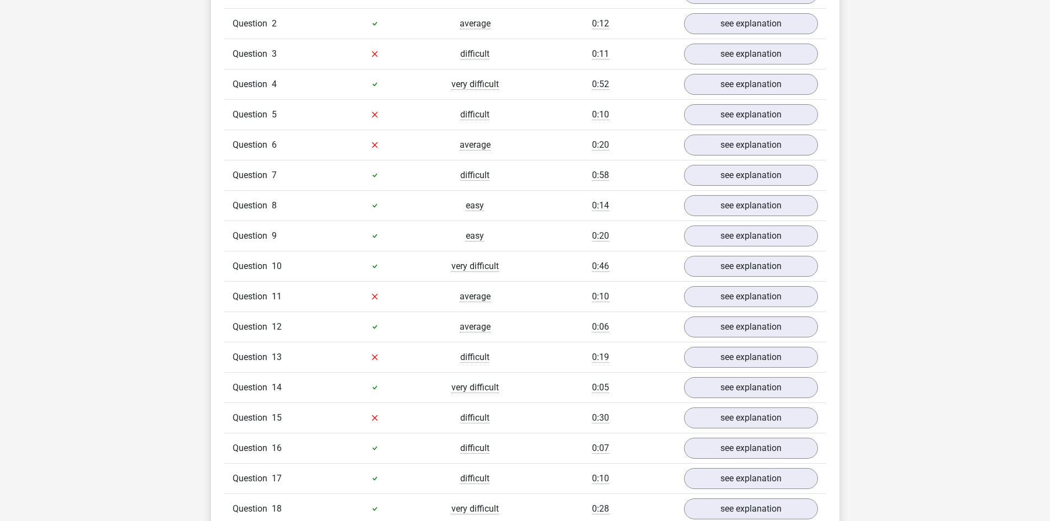
scroll to position [993, 0]
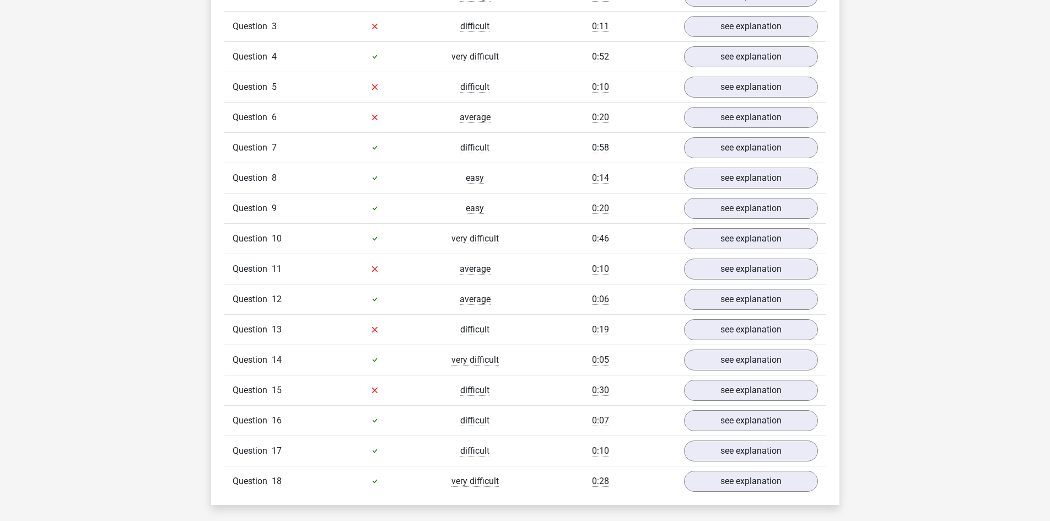
click at [403, 384] on div at bounding box center [375, 390] width 100 height 13
click at [714, 381] on link "see explanation" at bounding box center [751, 390] width 154 height 24
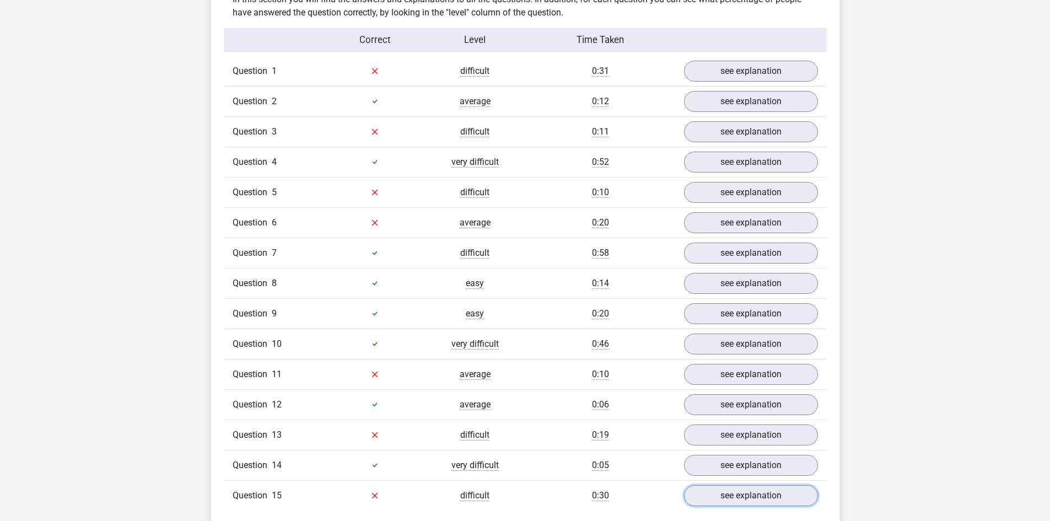
scroll to position [882, 0]
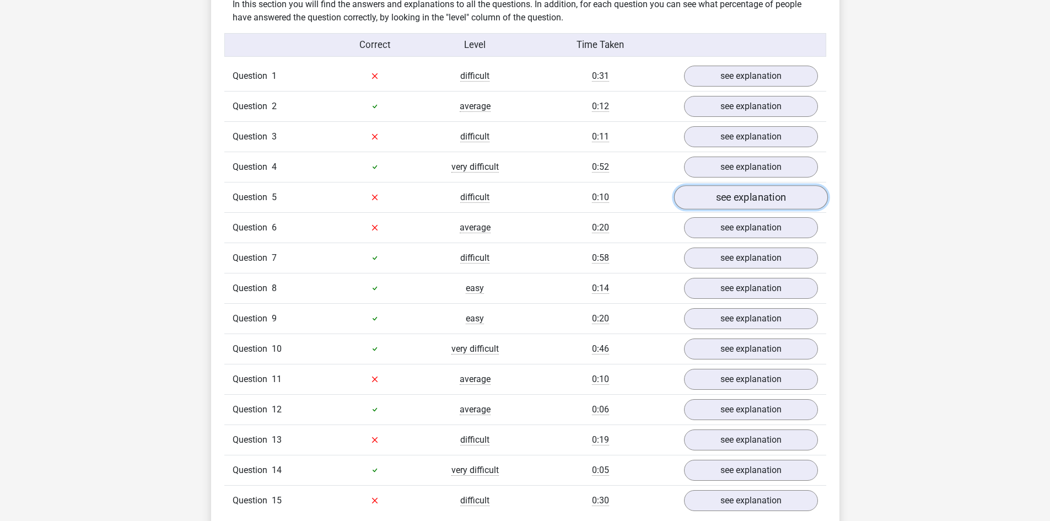
click at [758, 185] on link "see explanation" at bounding box center [751, 197] width 154 height 24
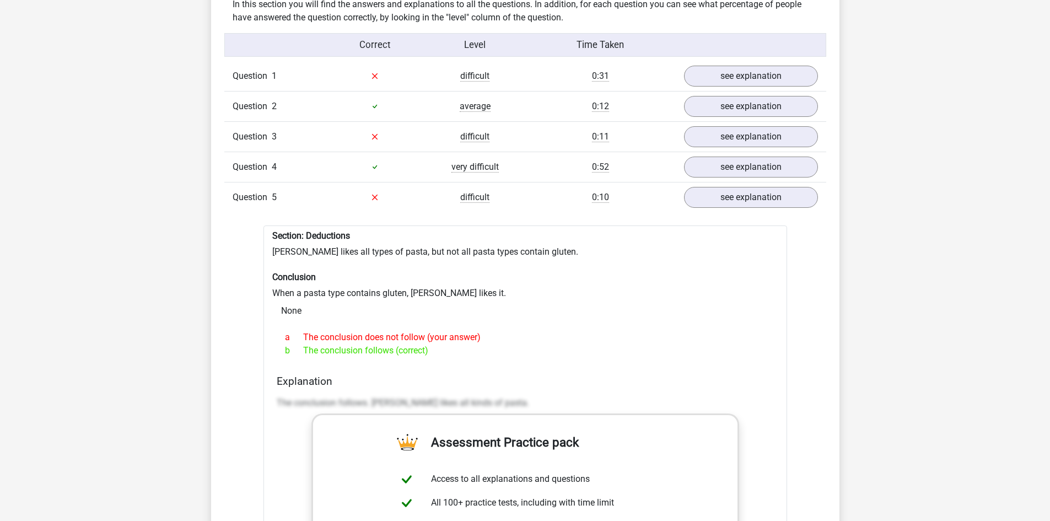
click at [491, 134] on div "Question 3 difficult 0:11 see explanation" at bounding box center [525, 136] width 602 height 30
click at [458, 130] on div "difficult" at bounding box center [475, 136] width 100 height 13
click at [734, 126] on link "see explanation" at bounding box center [751, 137] width 154 height 24
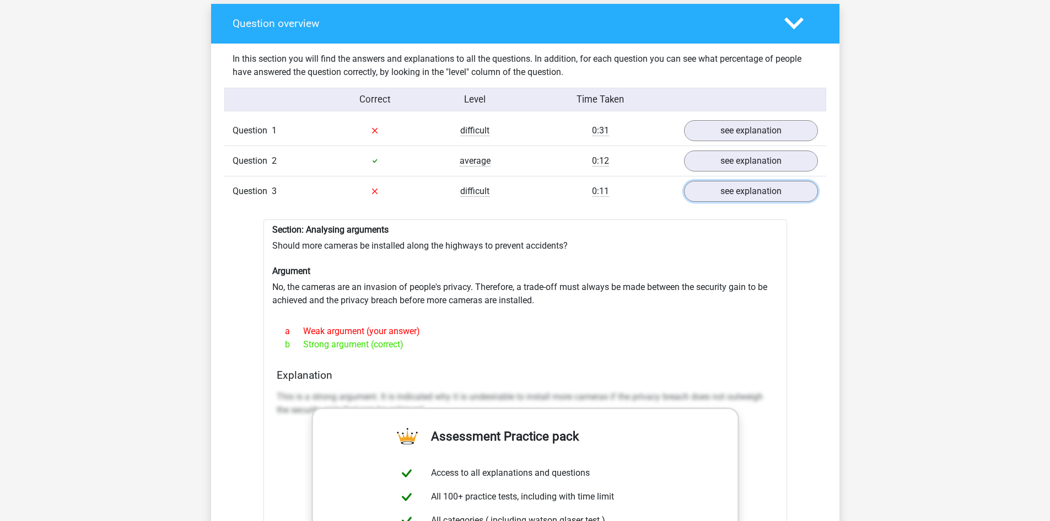
scroll to position [827, 0]
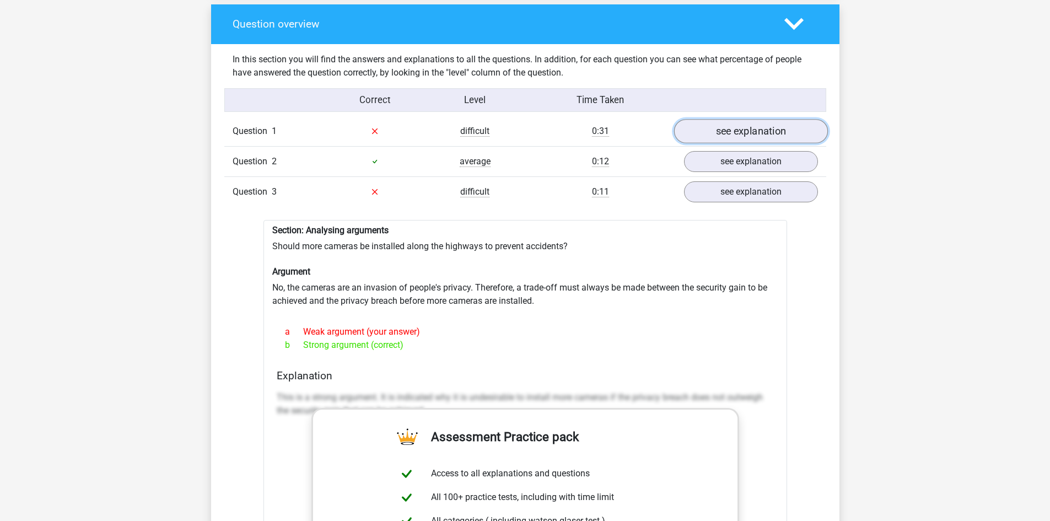
click at [752, 119] on link "see explanation" at bounding box center [751, 131] width 154 height 24
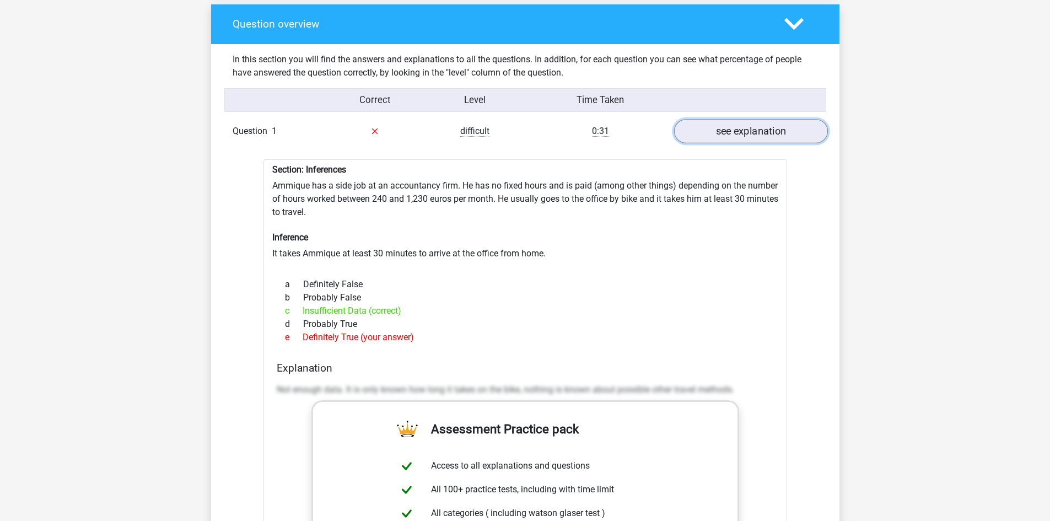
drag, startPoint x: 758, startPoint y: 117, endPoint x: 738, endPoint y: 126, distance: 21.2
click at [758, 119] on link "see explanation" at bounding box center [751, 131] width 154 height 24
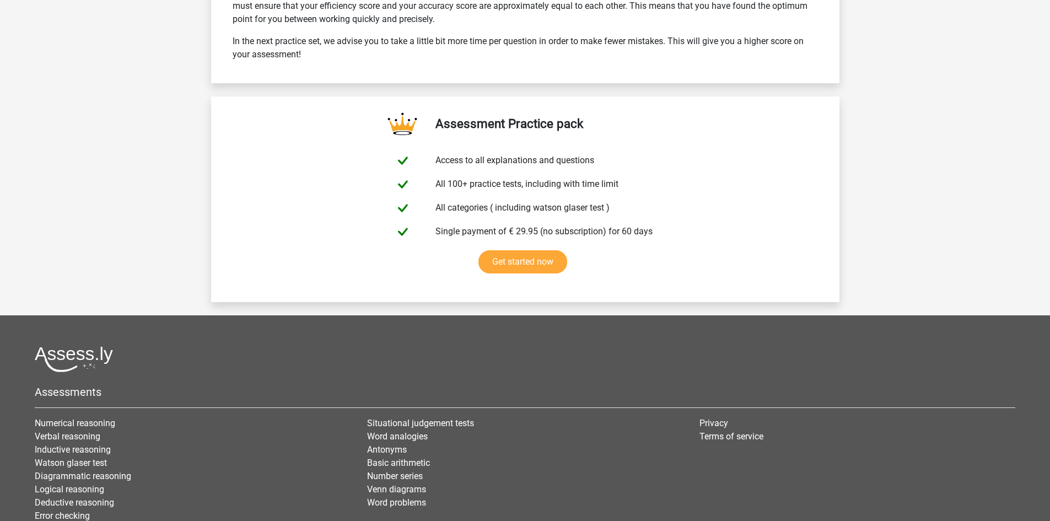
scroll to position [3584, 0]
